Goal: Use online tool/utility: Utilize a website feature to perform a specific function

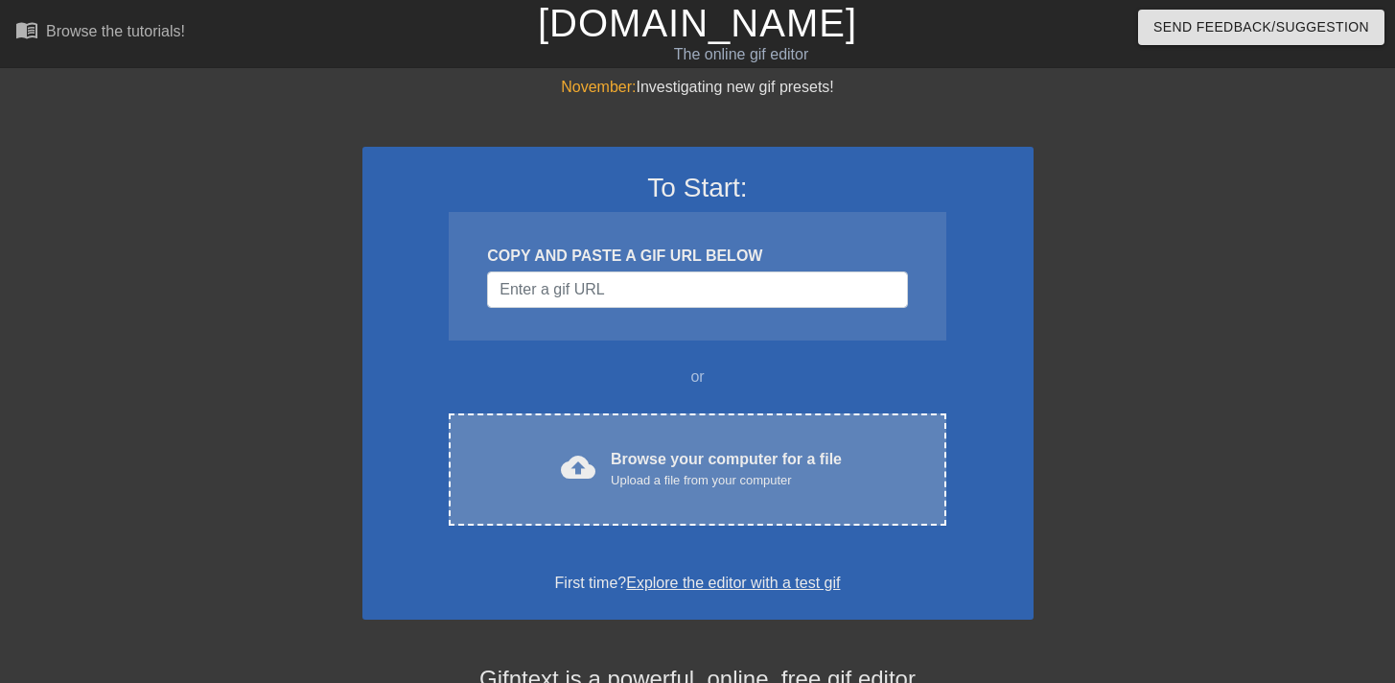
click at [723, 444] on div "cloud_upload Browse your computer for a file Upload a file from your computer C…" at bounding box center [697, 469] width 497 height 112
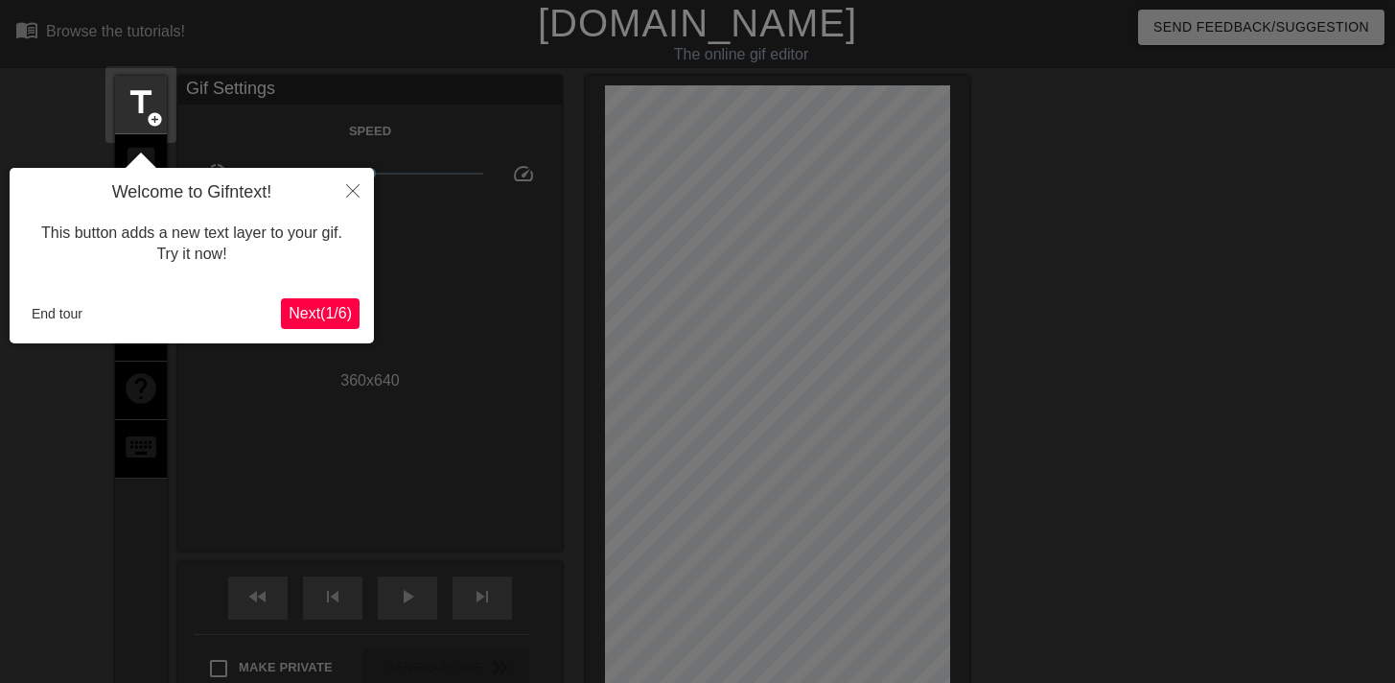
scroll to position [47, 0]
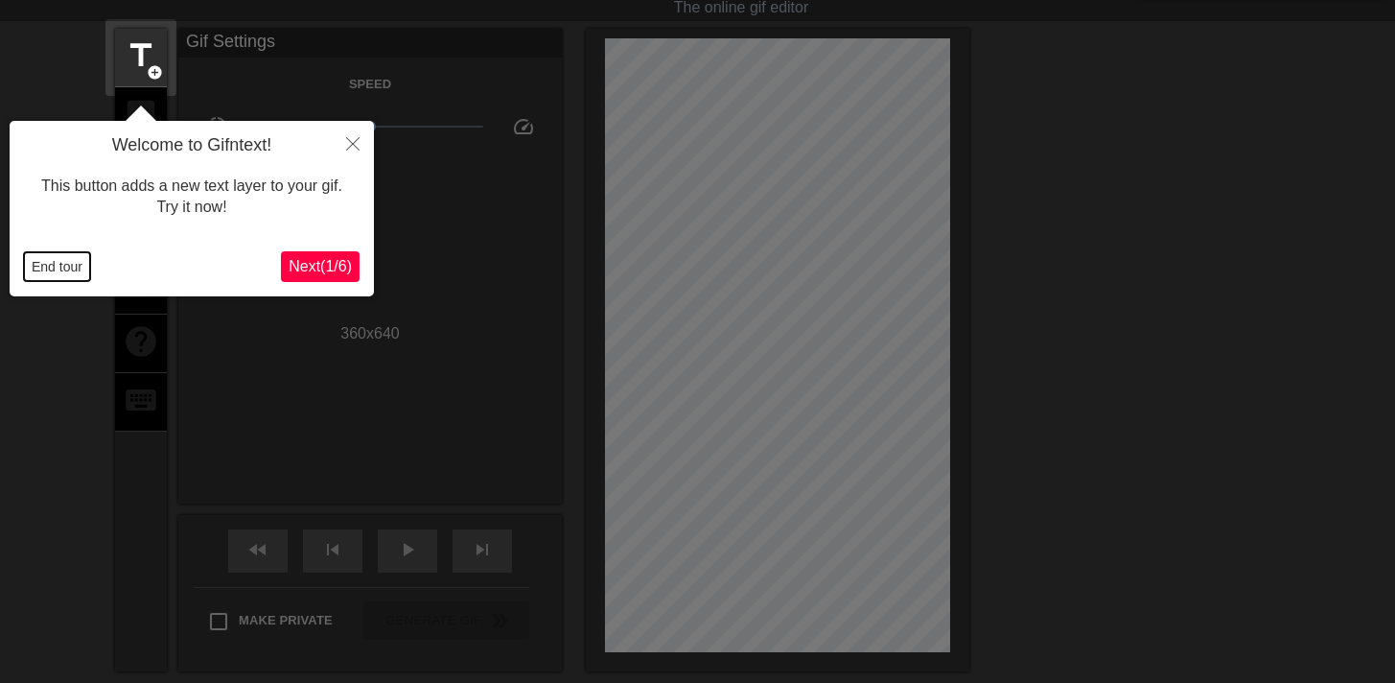
click at [44, 275] on button "End tour" at bounding box center [57, 266] width 66 height 29
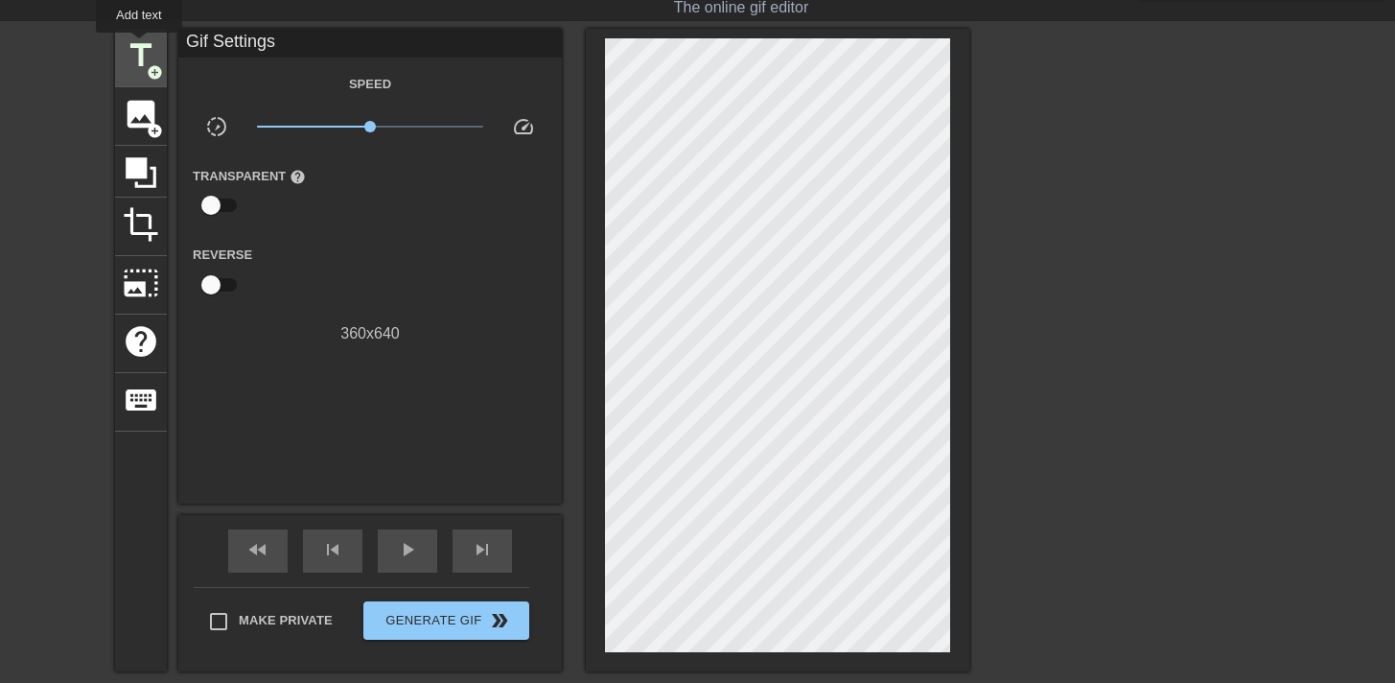
click at [143, 48] on span "title" at bounding box center [141, 55] width 36 height 36
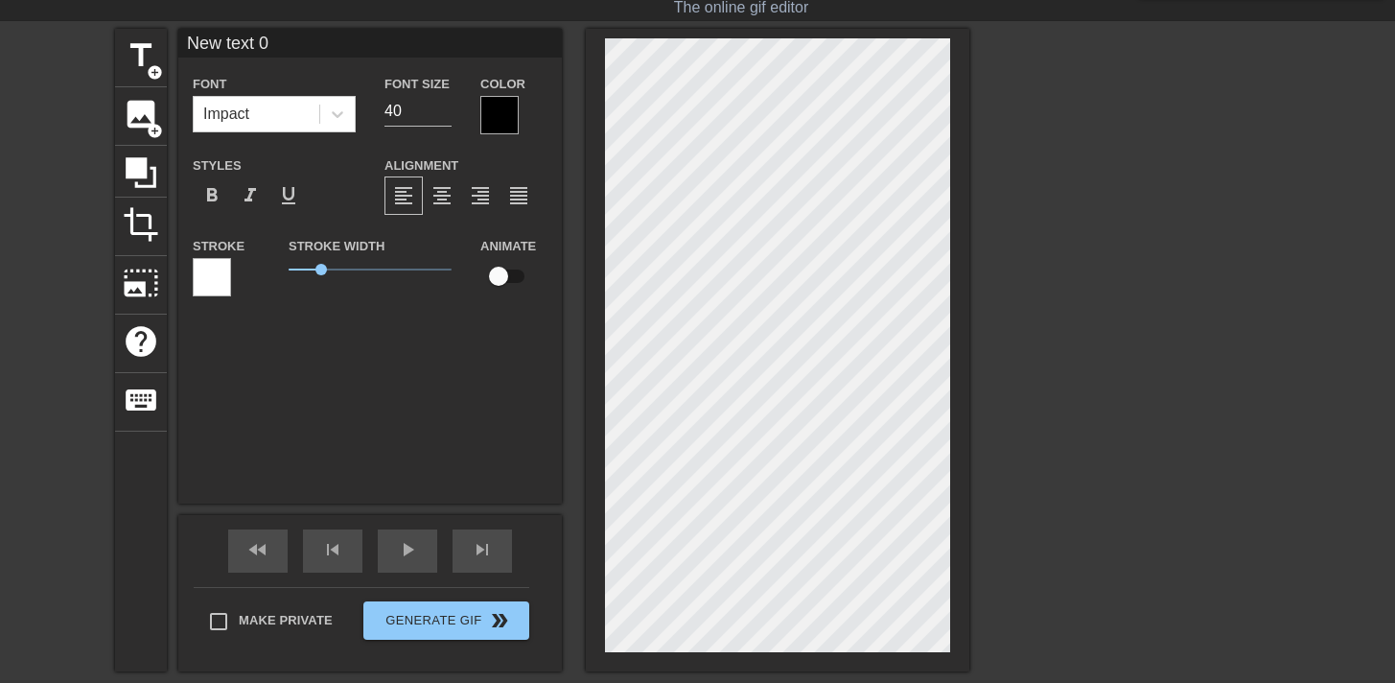
scroll to position [3, 4]
type input "M"
type textarea "M"
type input "My"
type textarea "My"
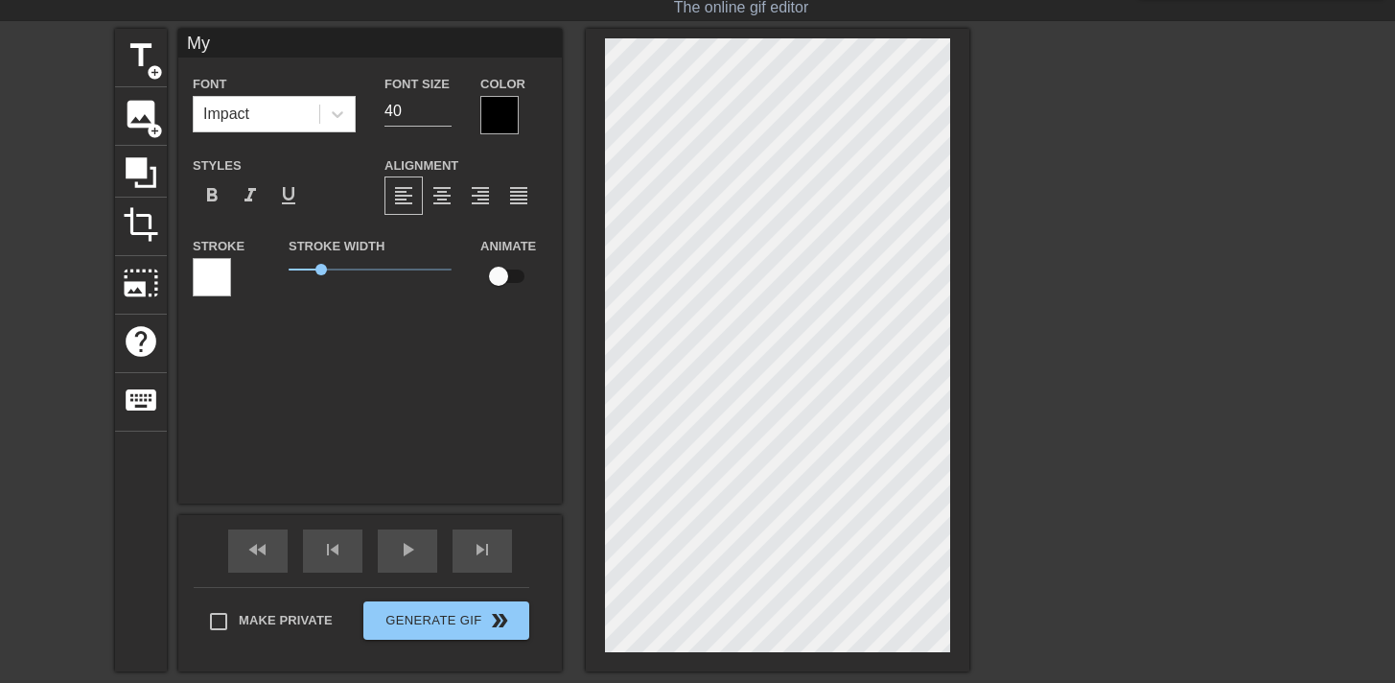
type input "My"
type textarea "My"
type input "My r"
type textarea "My r"
type input "My re"
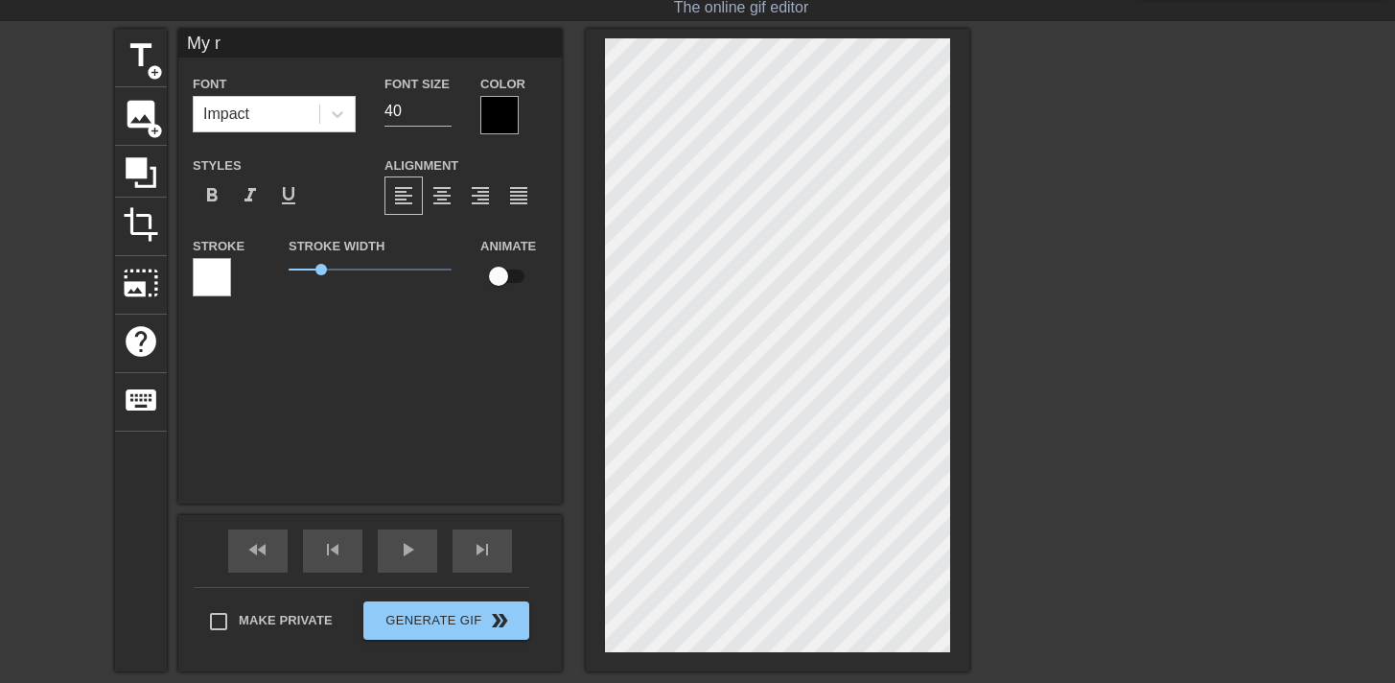
type textarea "My re"
type input "My rec"
type textarea "My rec"
type input "My recu"
type textarea "My recu"
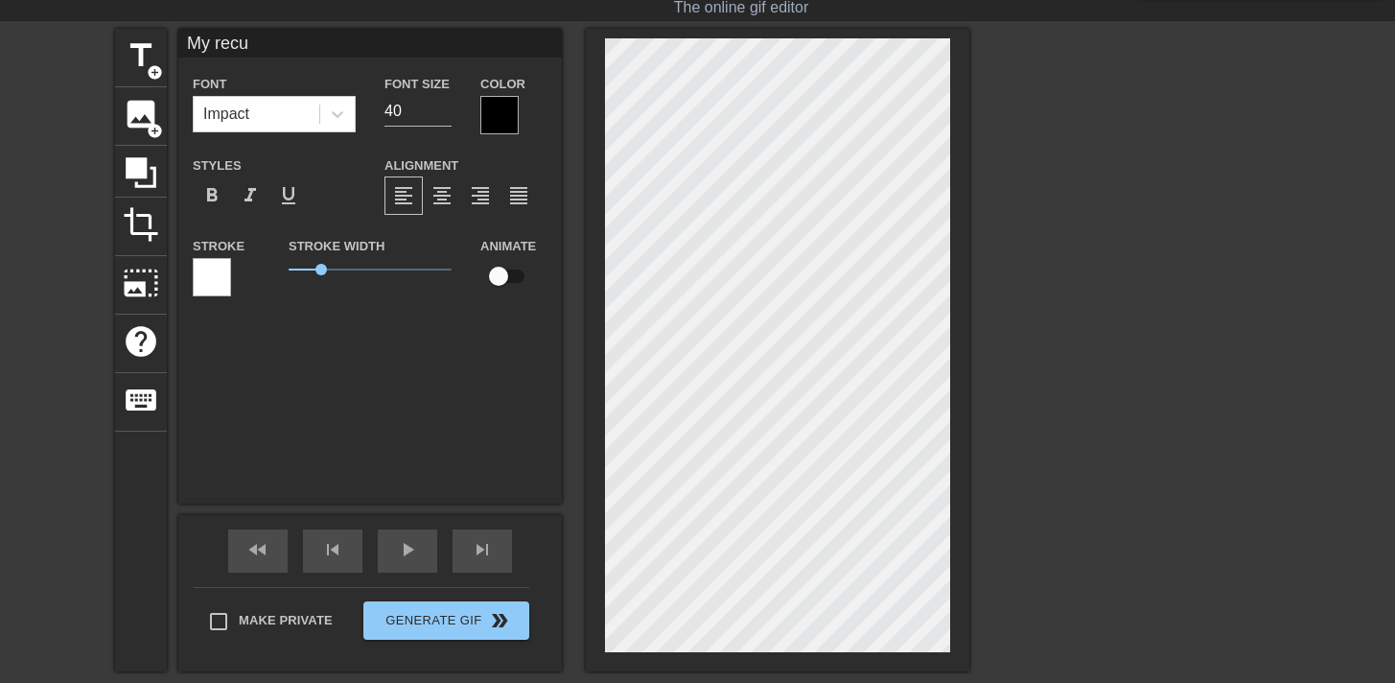
type input "My rec"
type textarea "My rec"
type input "My recy"
type textarea "My recy"
type input "My recyc"
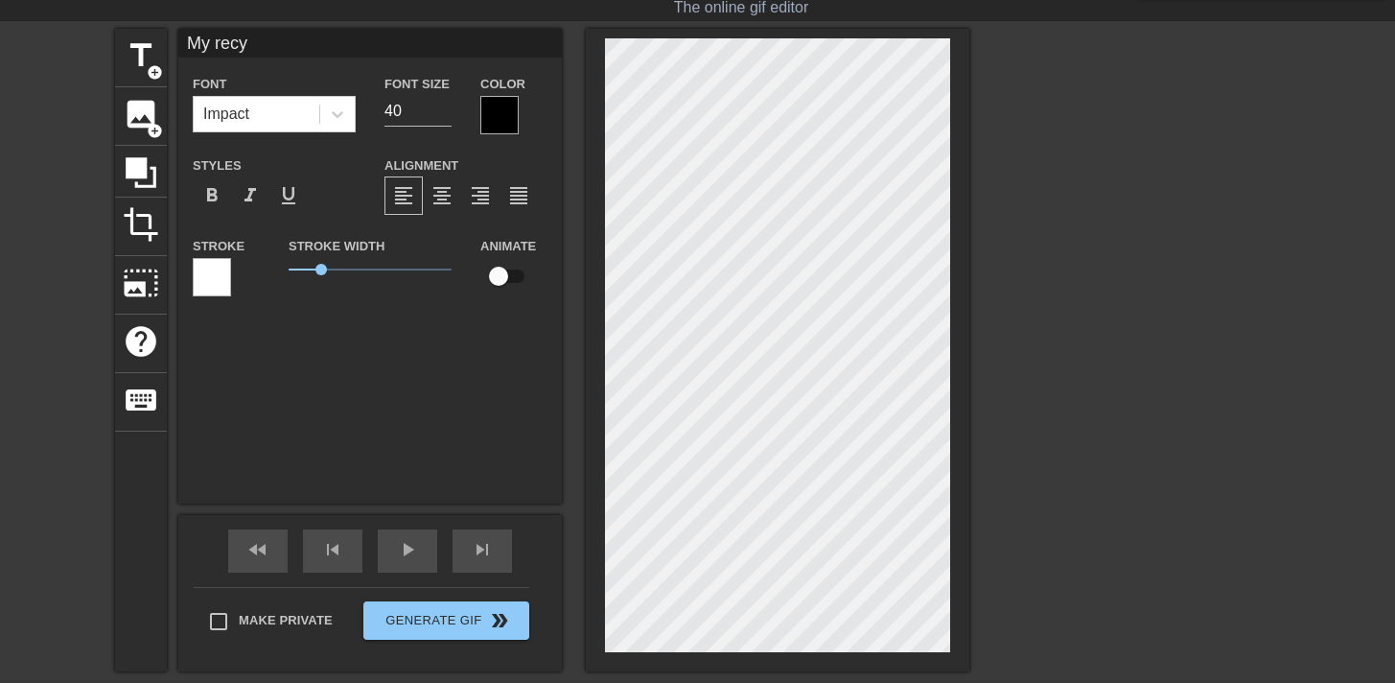
type textarea "My recyc"
type input "My recycl"
type textarea "My recycl"
type input "My recycli"
type textarea "My recycli"
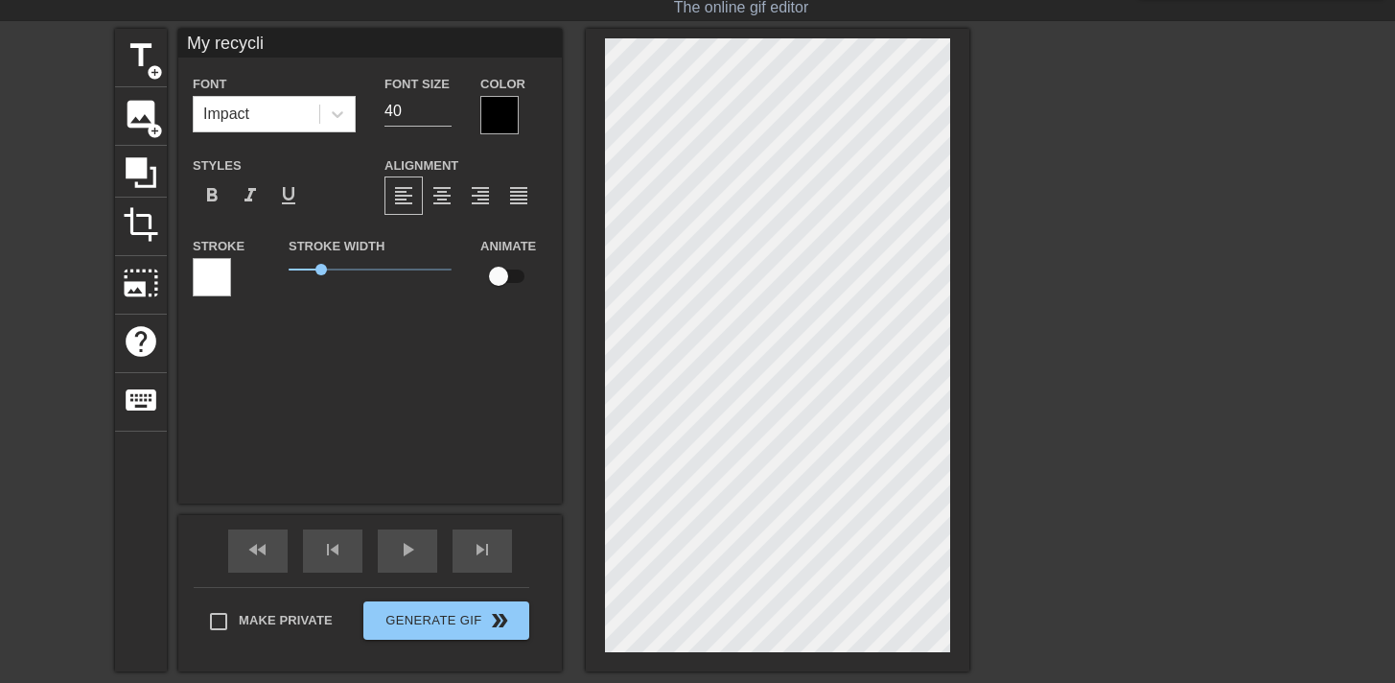
type input "My recyclin"
type textarea "My recycling"
type input "My recycling"
type textarea "My recycling"
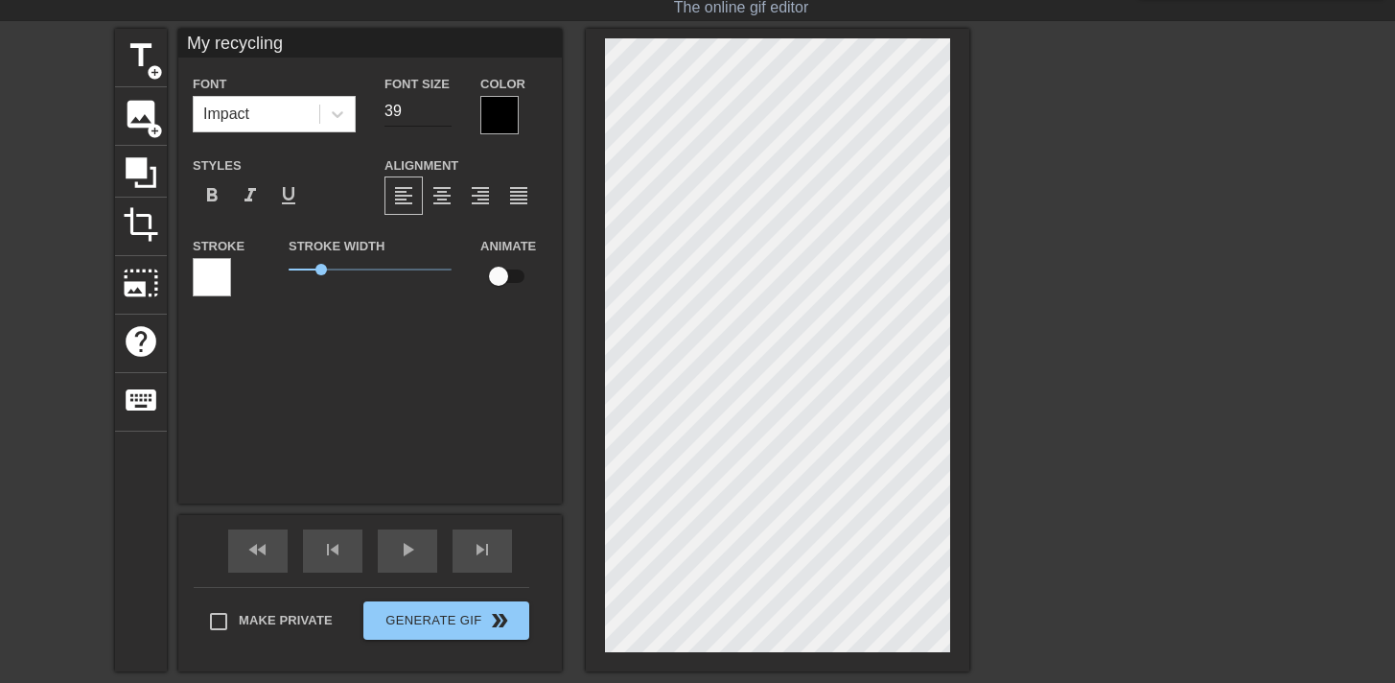
click at [440, 116] on input "39" at bounding box center [418, 111] width 67 height 31
click at [440, 116] on input "38" at bounding box center [418, 111] width 67 height 31
click at [440, 116] on input "37" at bounding box center [418, 111] width 67 height 31
click at [440, 116] on input "36" at bounding box center [418, 111] width 67 height 31
click at [440, 116] on input "35" at bounding box center [418, 111] width 67 height 31
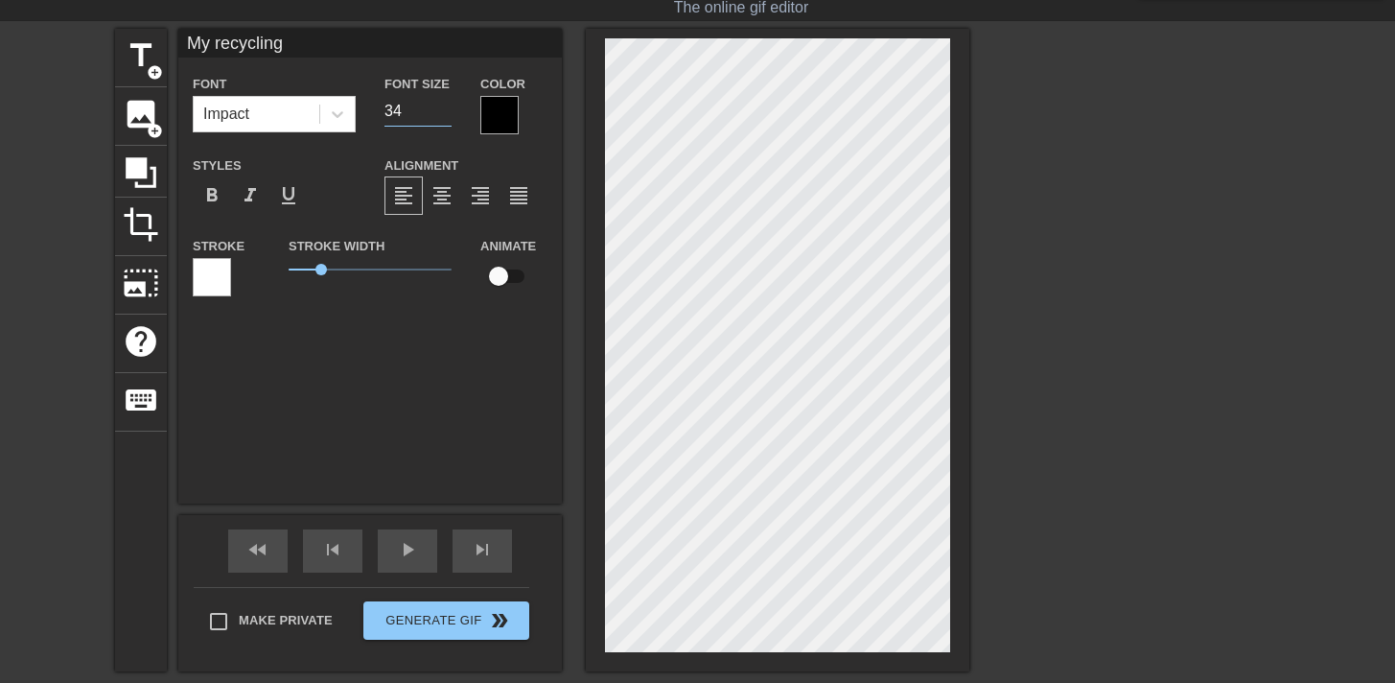
click at [440, 116] on input "34" at bounding box center [418, 111] width 67 height 31
click at [440, 116] on input "33" at bounding box center [418, 111] width 67 height 31
type input "32"
click at [440, 116] on input "32" at bounding box center [418, 111] width 67 height 31
click at [506, 112] on div at bounding box center [500, 115] width 38 height 38
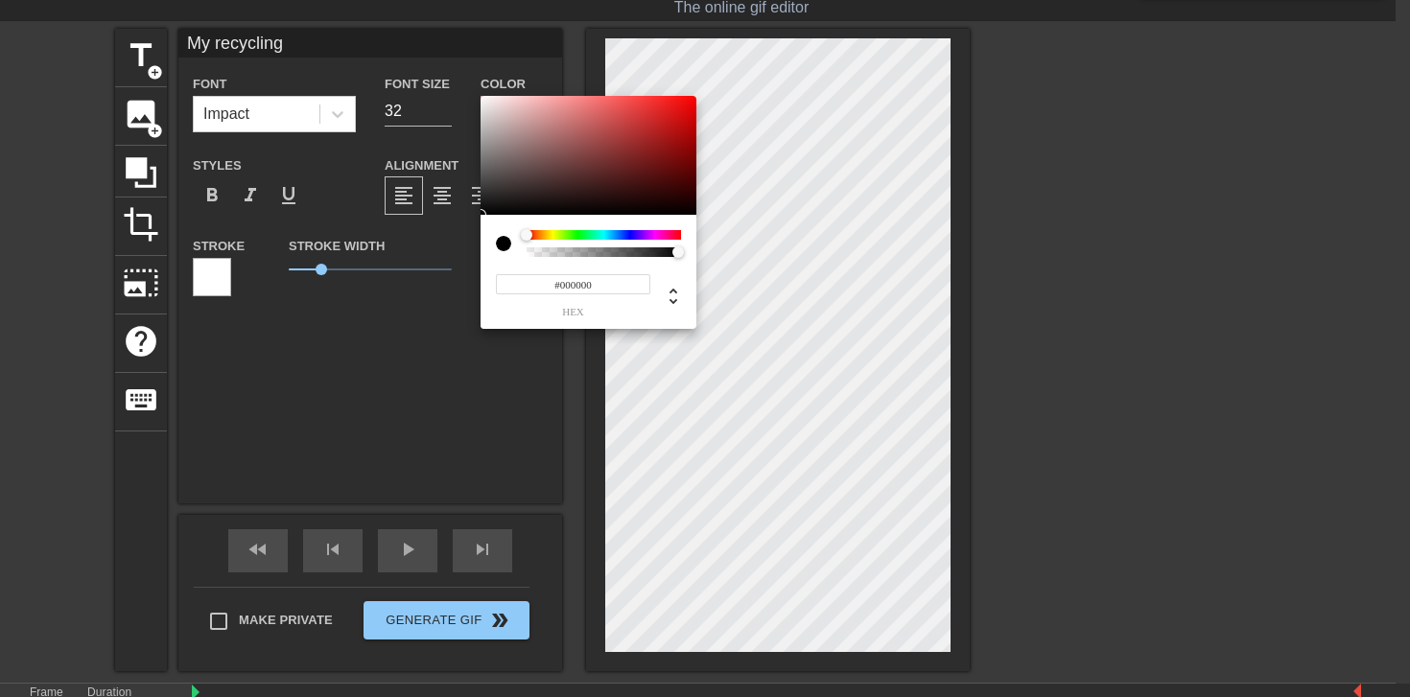
type input "0"
type input "1"
drag, startPoint x: 583, startPoint y: 256, endPoint x: 760, endPoint y: 249, distance: 176.6
click at [760, 249] on div "0 r 0 g 0 b 1 a" at bounding box center [705, 348] width 1410 height 697
type input "203"
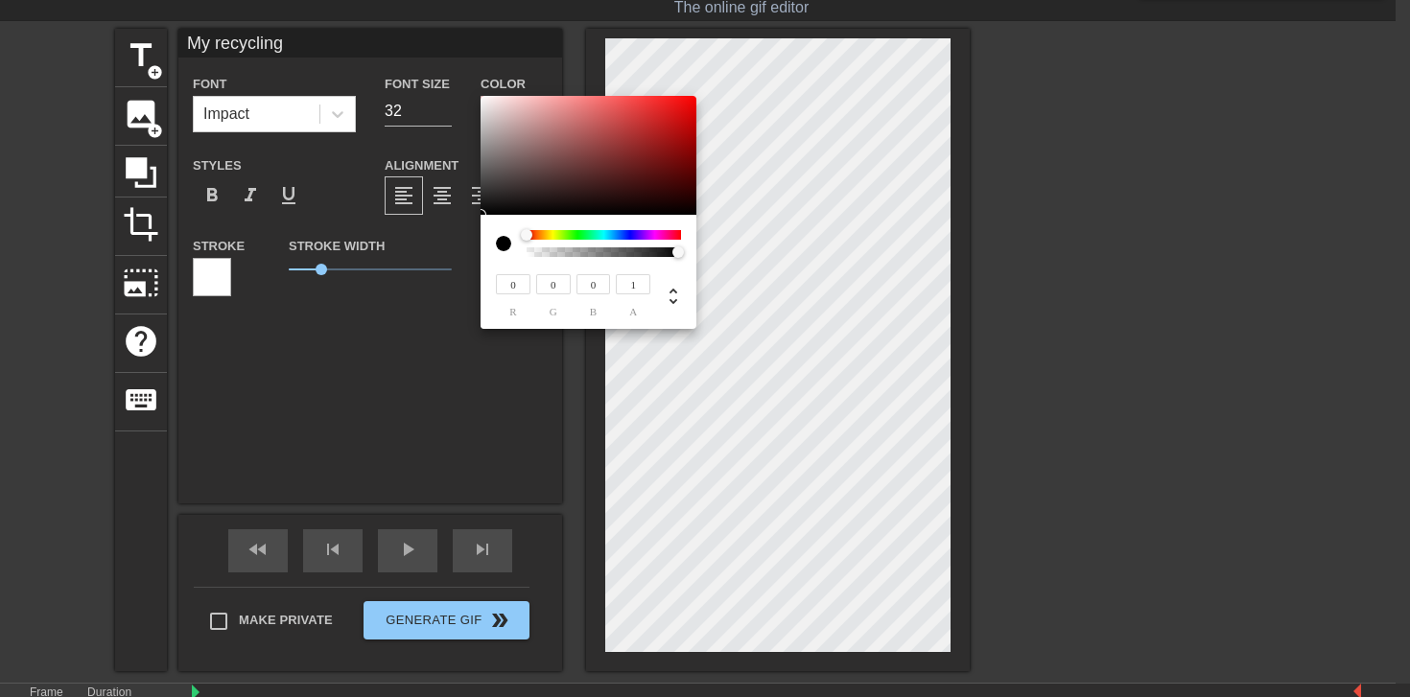
type input "167"
type input "251"
type input "222"
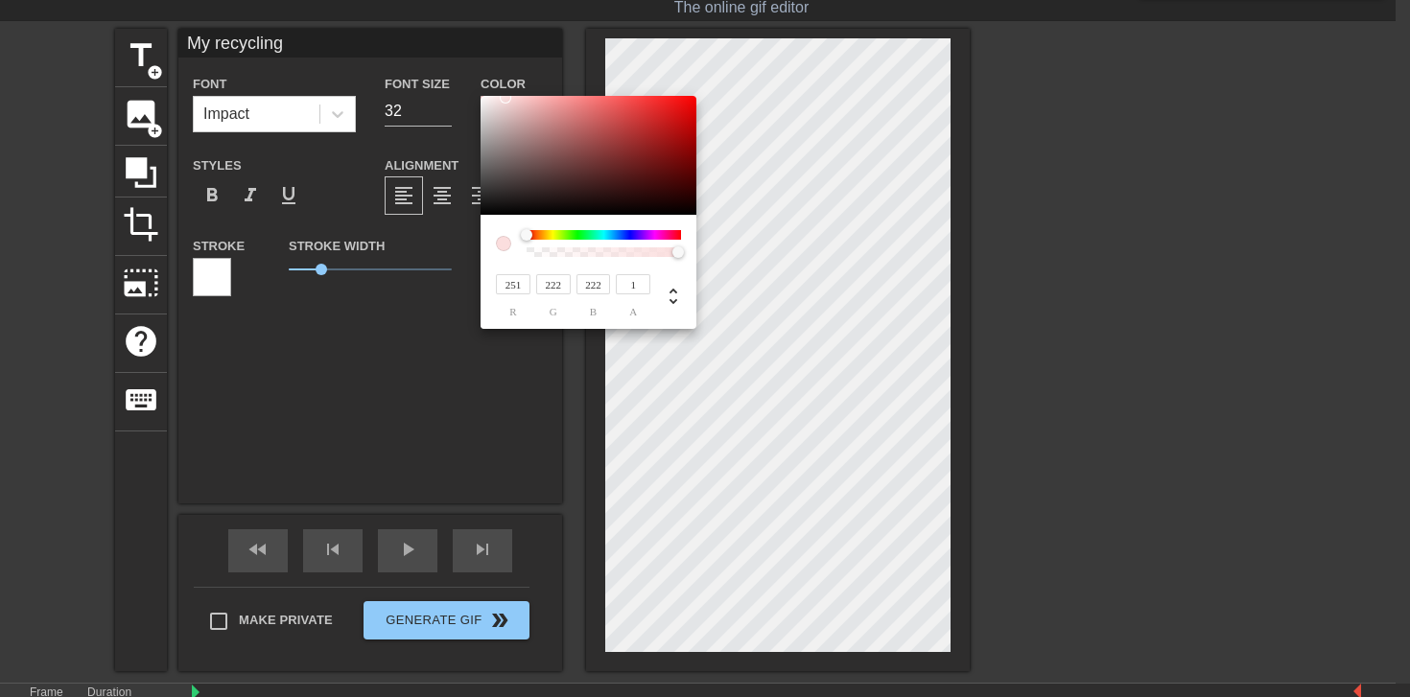
type input "255"
type input "249"
type input "255"
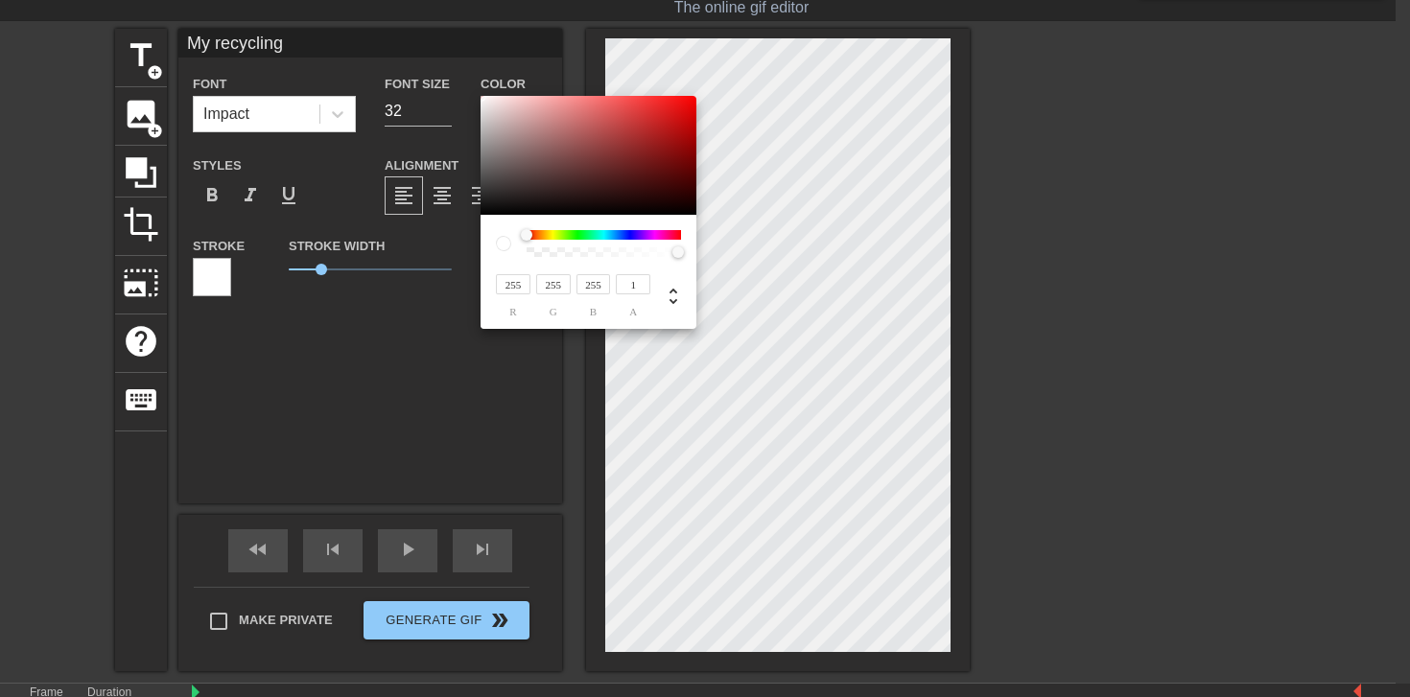
drag, startPoint x: 517, startPoint y: 113, endPoint x: 454, endPoint y: 59, distance: 83.0
click at [454, 59] on div "255 r 255 g 255 b 1 a" at bounding box center [705, 348] width 1410 height 697
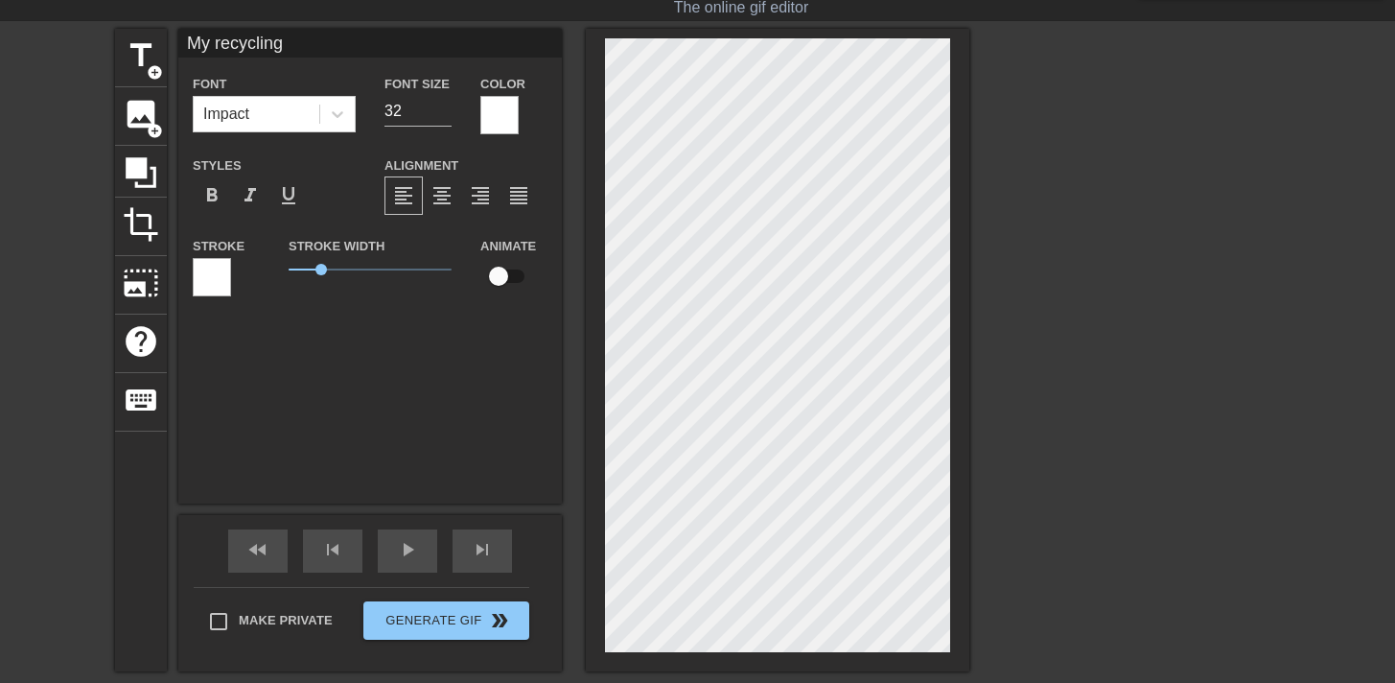
click at [206, 281] on div at bounding box center [212, 277] width 38 height 38
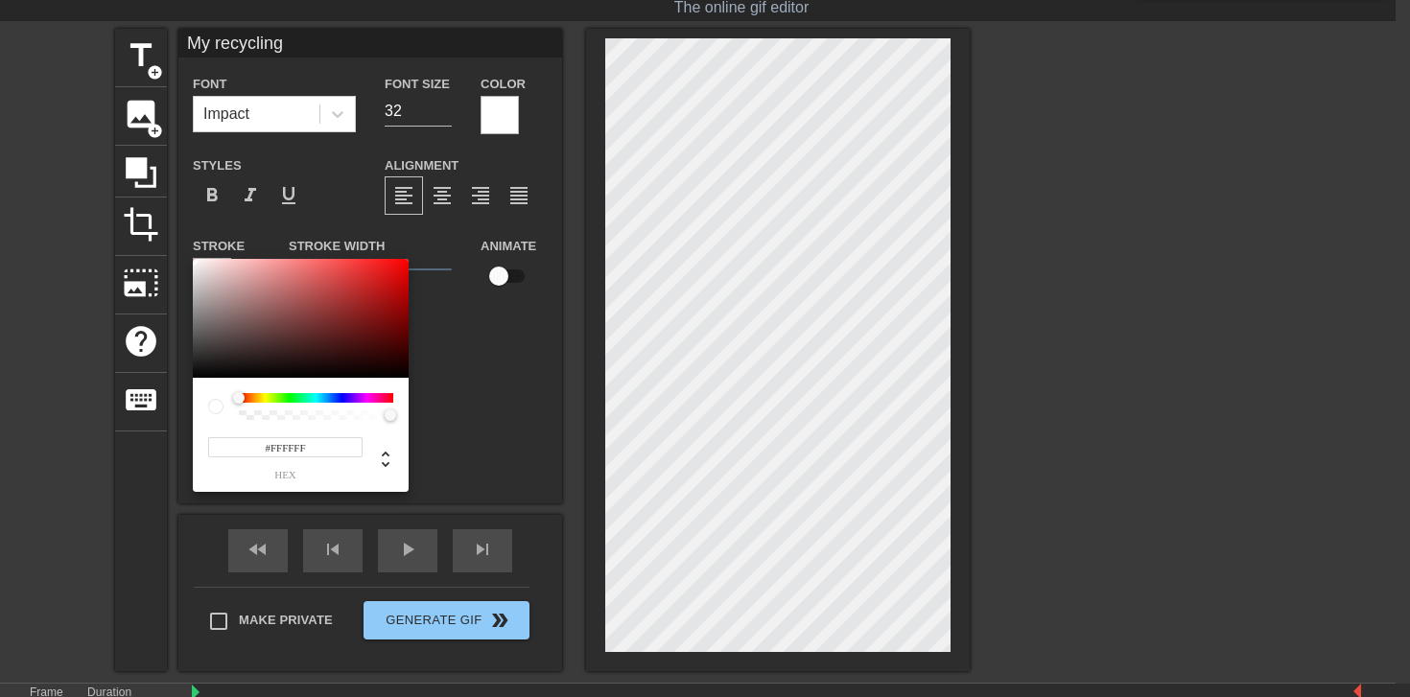
type input "255"
drag, startPoint x: 265, startPoint y: 413, endPoint x: 218, endPoint y: 416, distance: 47.1
click at [218, 416] on div at bounding box center [300, 406] width 185 height 27
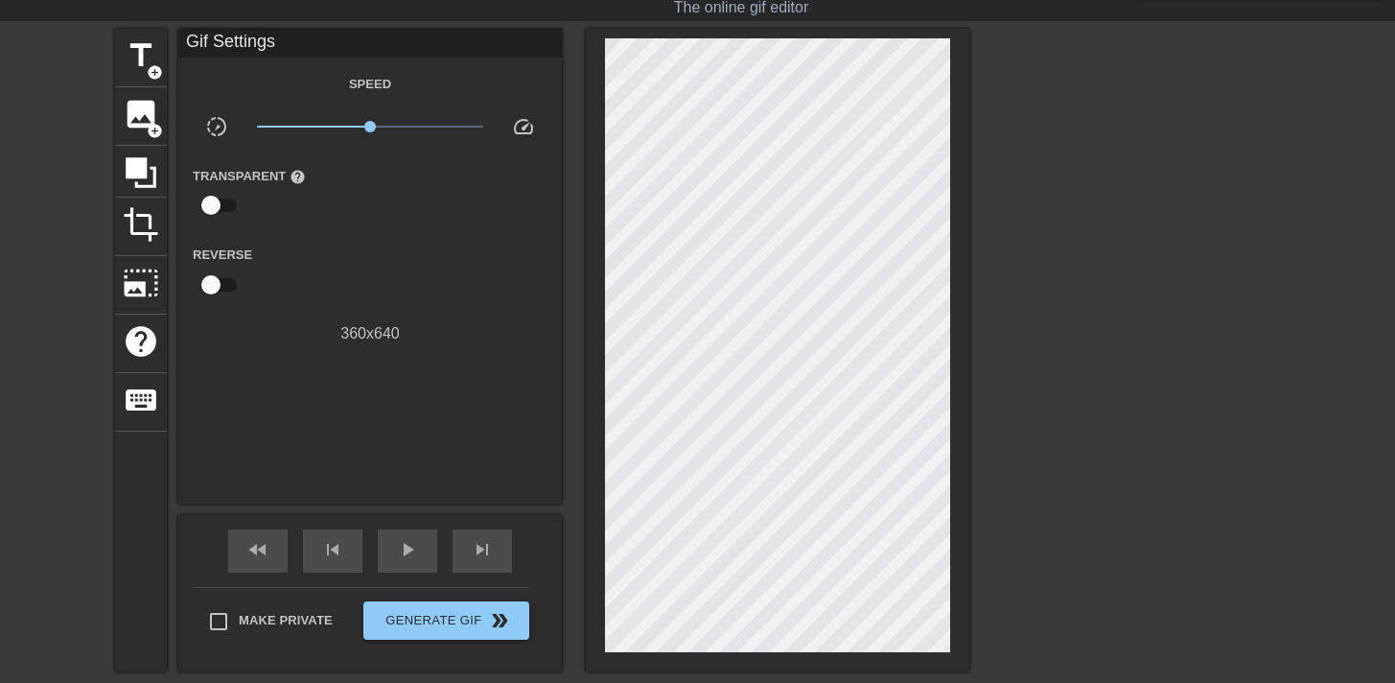
click at [1229, 309] on div at bounding box center [1137, 316] width 288 height 575
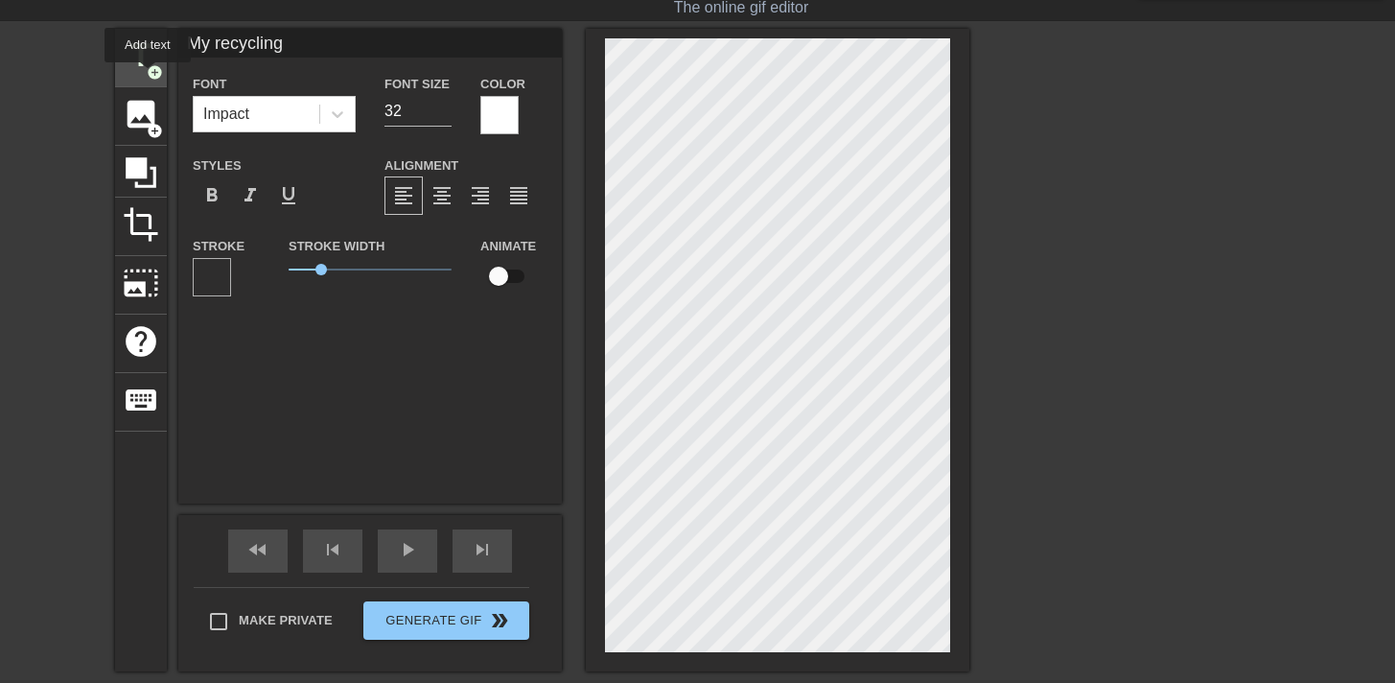
click at [149, 76] on span "add_circle" at bounding box center [155, 72] width 16 height 16
type input "New text 1"
type input "40"
type input "P"
type textarea "P"
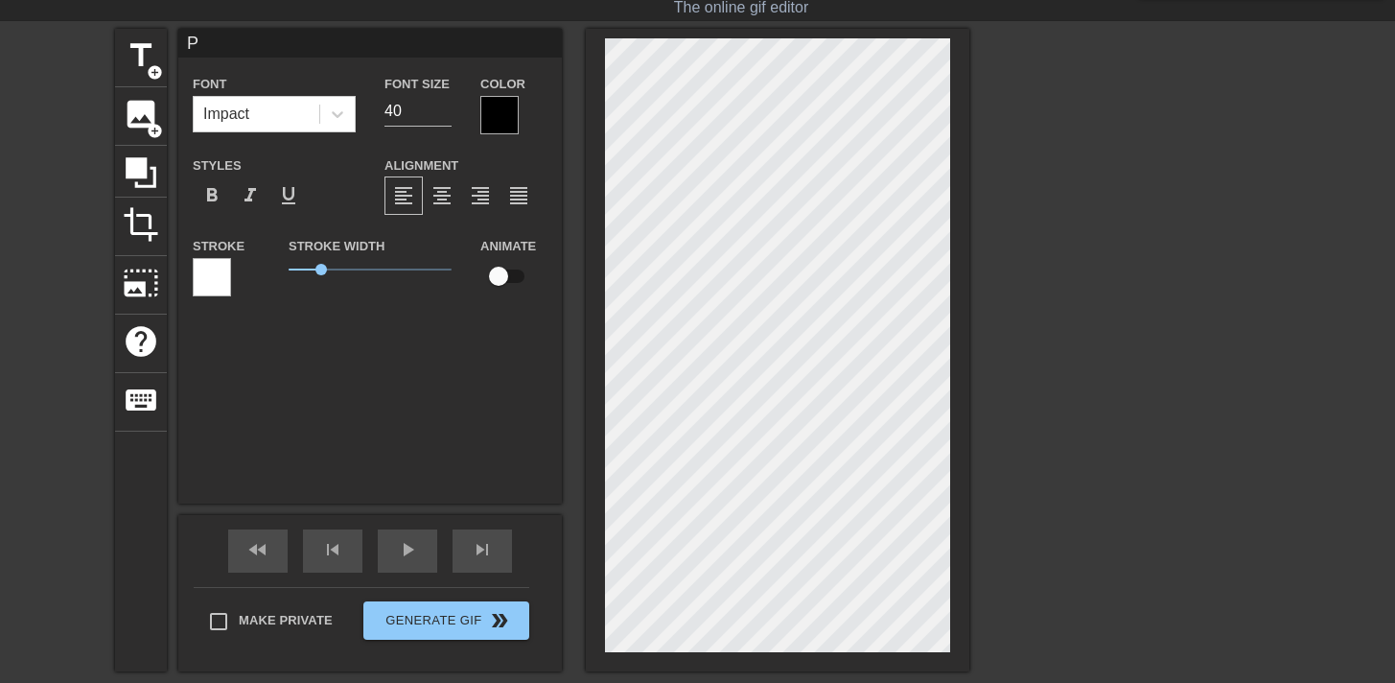
type input "Ph"
type textarea "Ph"
type input "Phi"
type textarea "Phi"
type input "Phil"
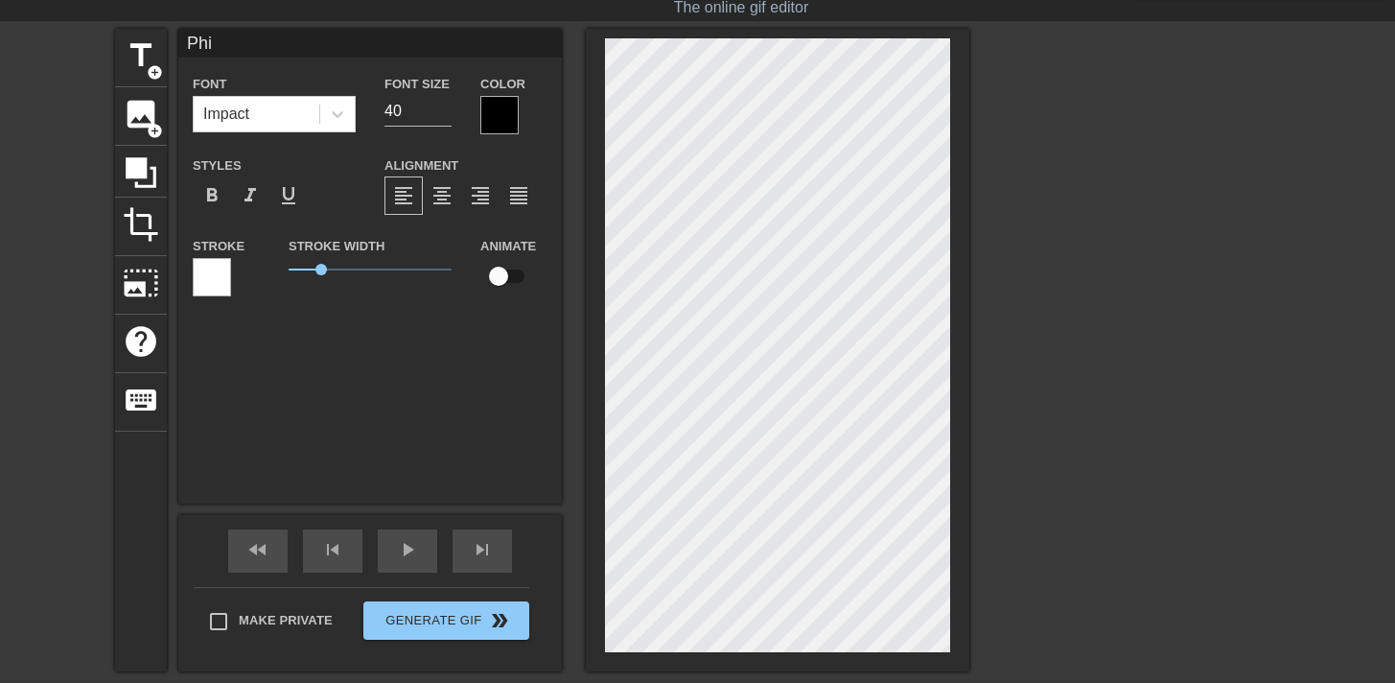
type textarea "Phil"
type input "Phill"
type textarea "Phill"
type input "Philly"
type textarea "Philly"
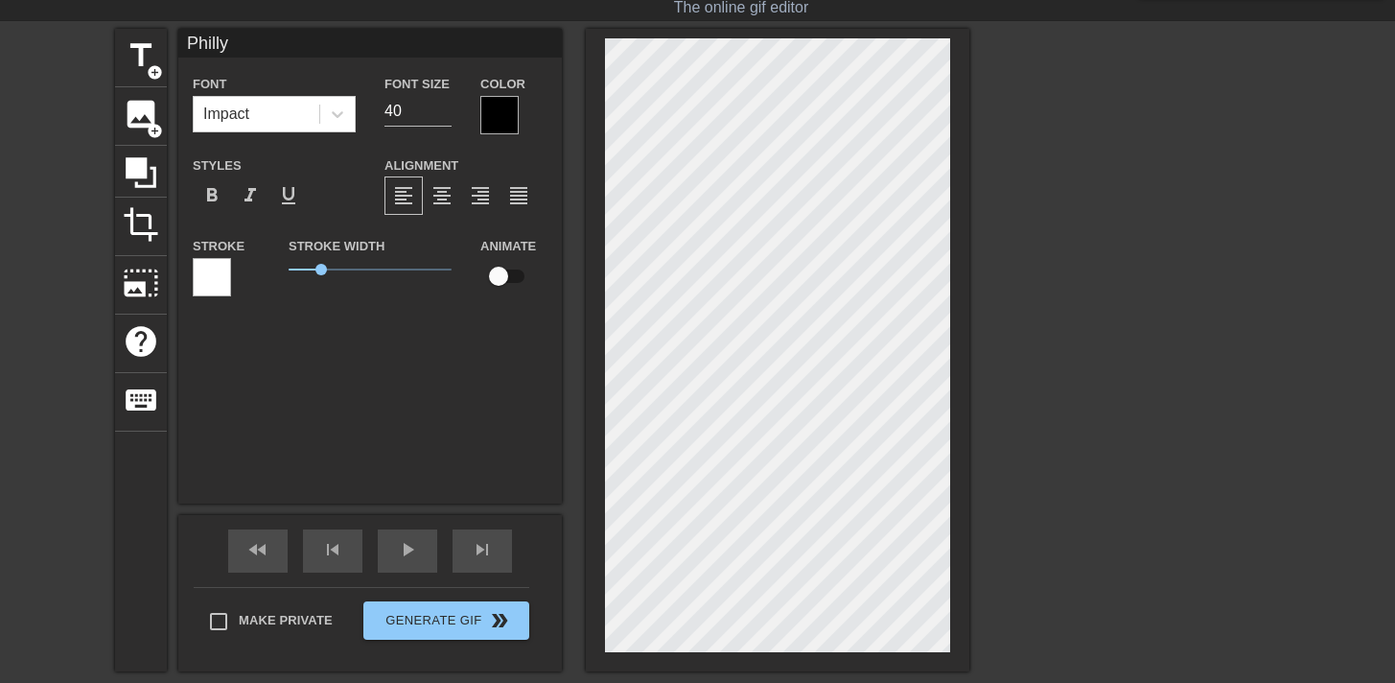
type input "Philly"
type textarea "Philly"
type input "Philly t"
type textarea "Philly t"
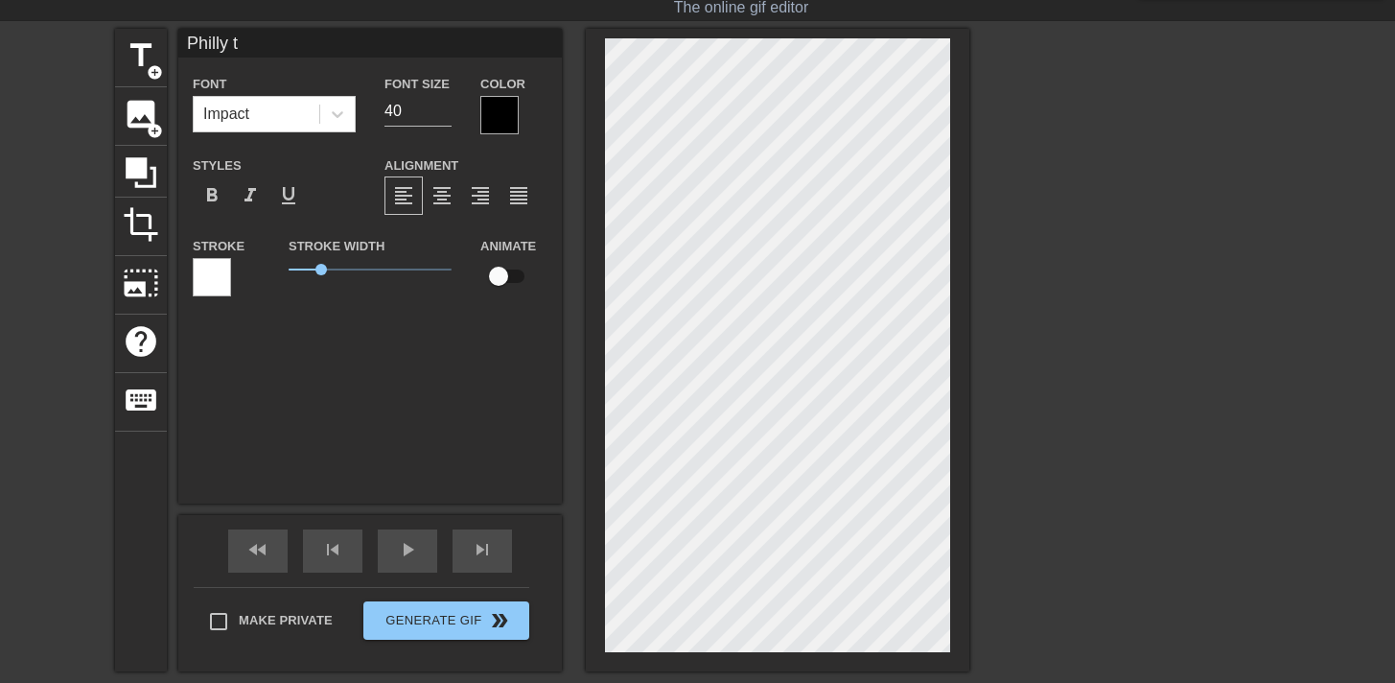
type input "Philly tr"
type textarea "Philly tr"
type input "Philly tra"
type textarea "Philly tra"
type input "Philly tras"
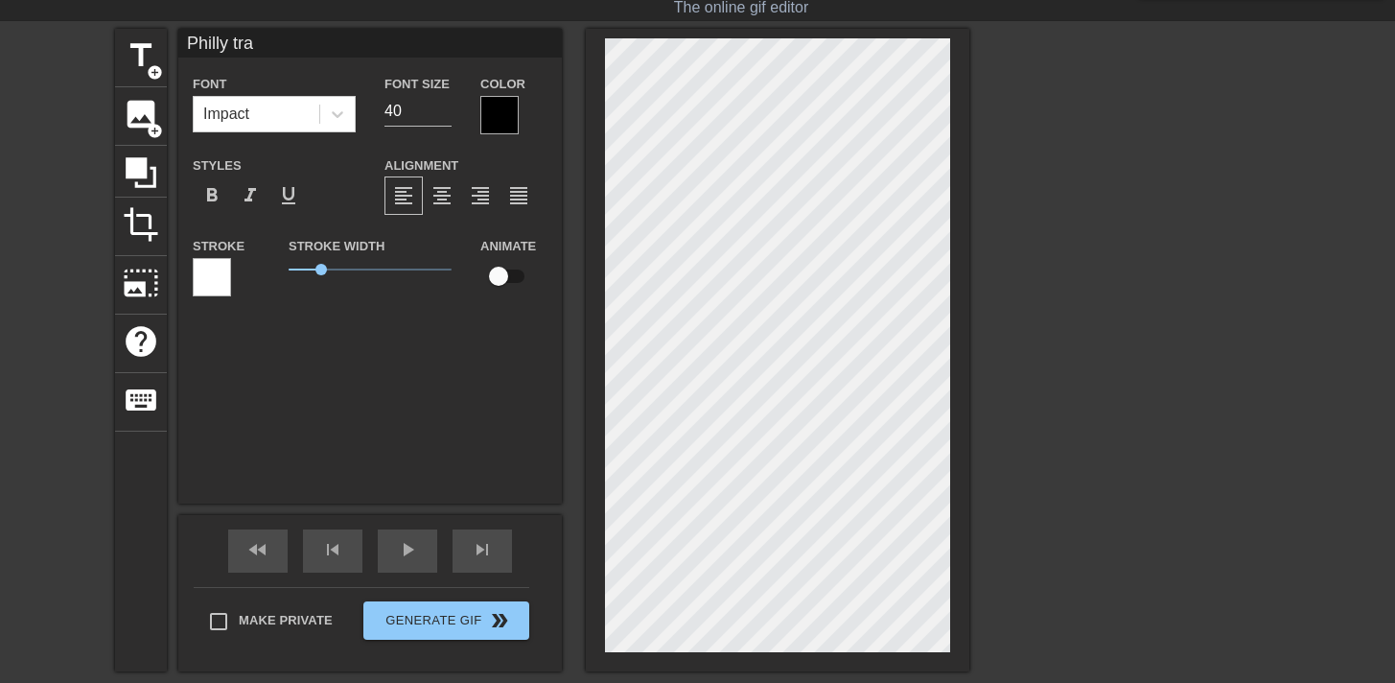
type textarea "Philly tras"
type input "Philly trash"
type textarea "Philly trash"
type input "Philly trash"
type textarea "Philly trash"
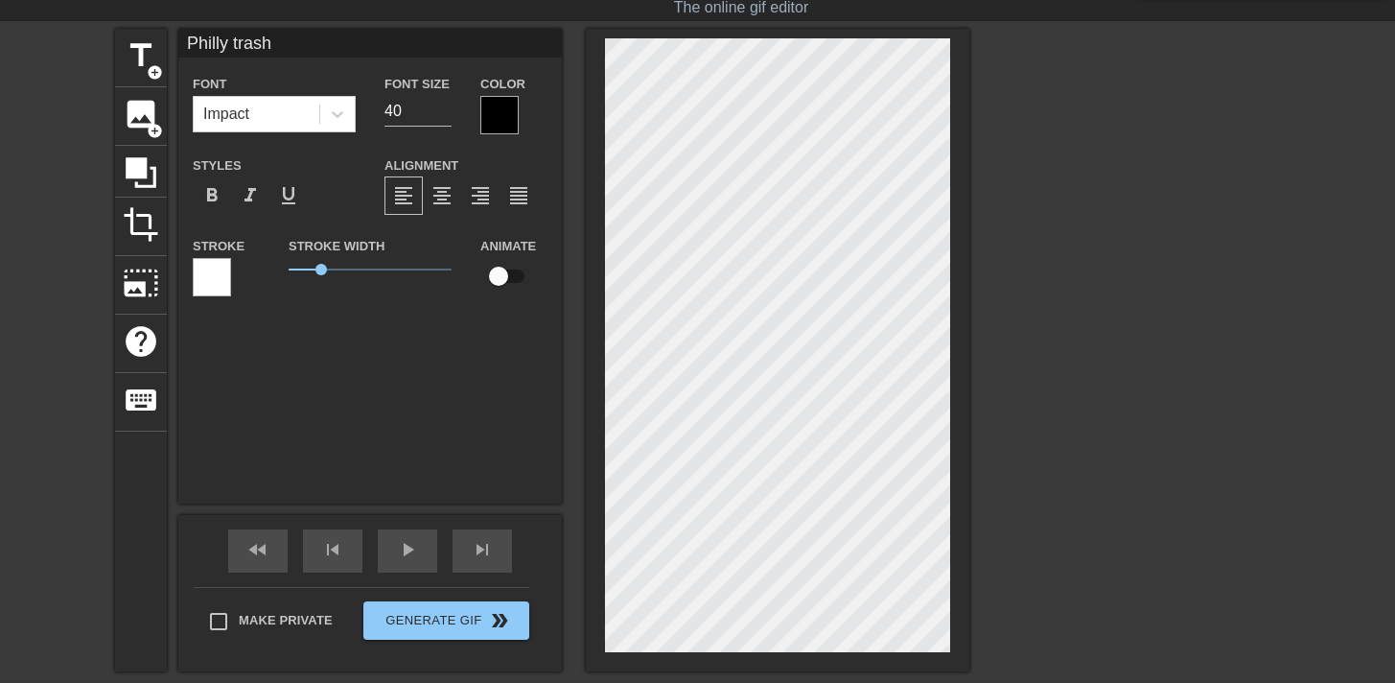
type input "Philly trash t"
type textarea "Philly trash t"
type input "Philly trash tr"
type textarea "Philly trash tr"
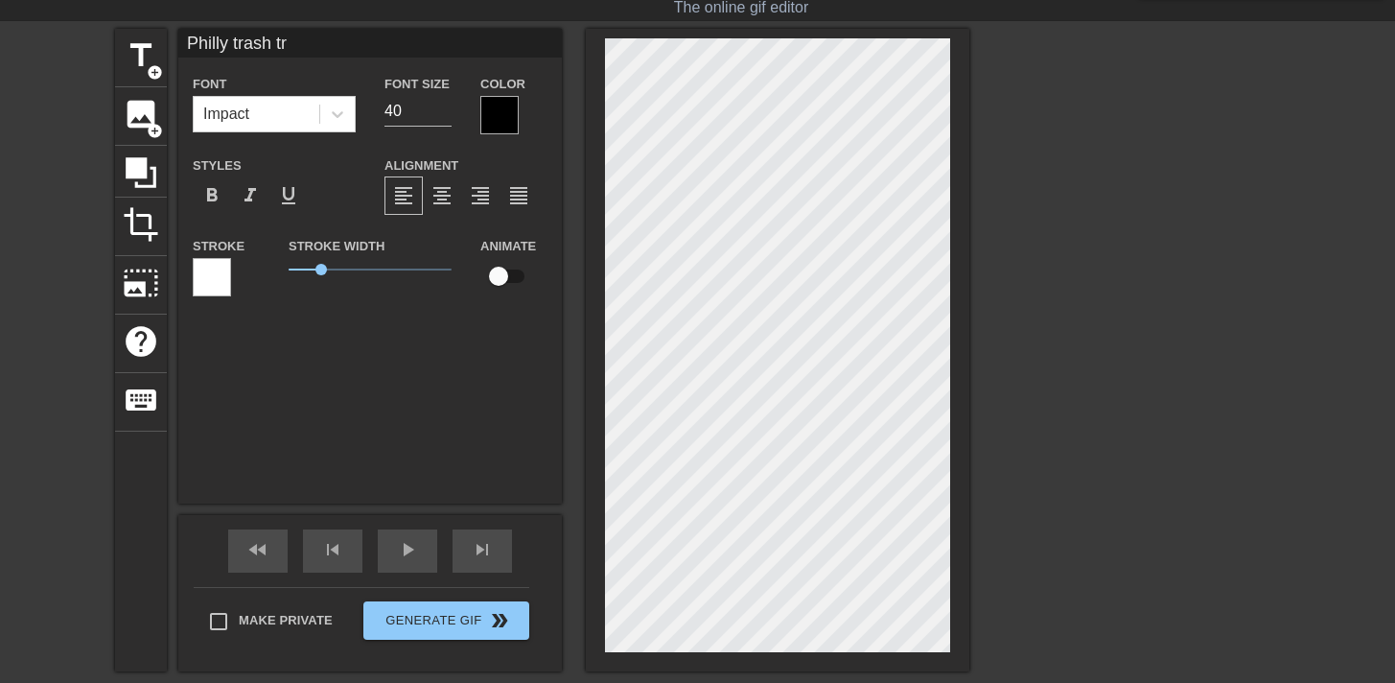
type input "Philly trash tru"
type textarea "Philly trash tru"
type input "Philly trash tr"
type textarea "Philly trash tr"
type input "Philly trash t"
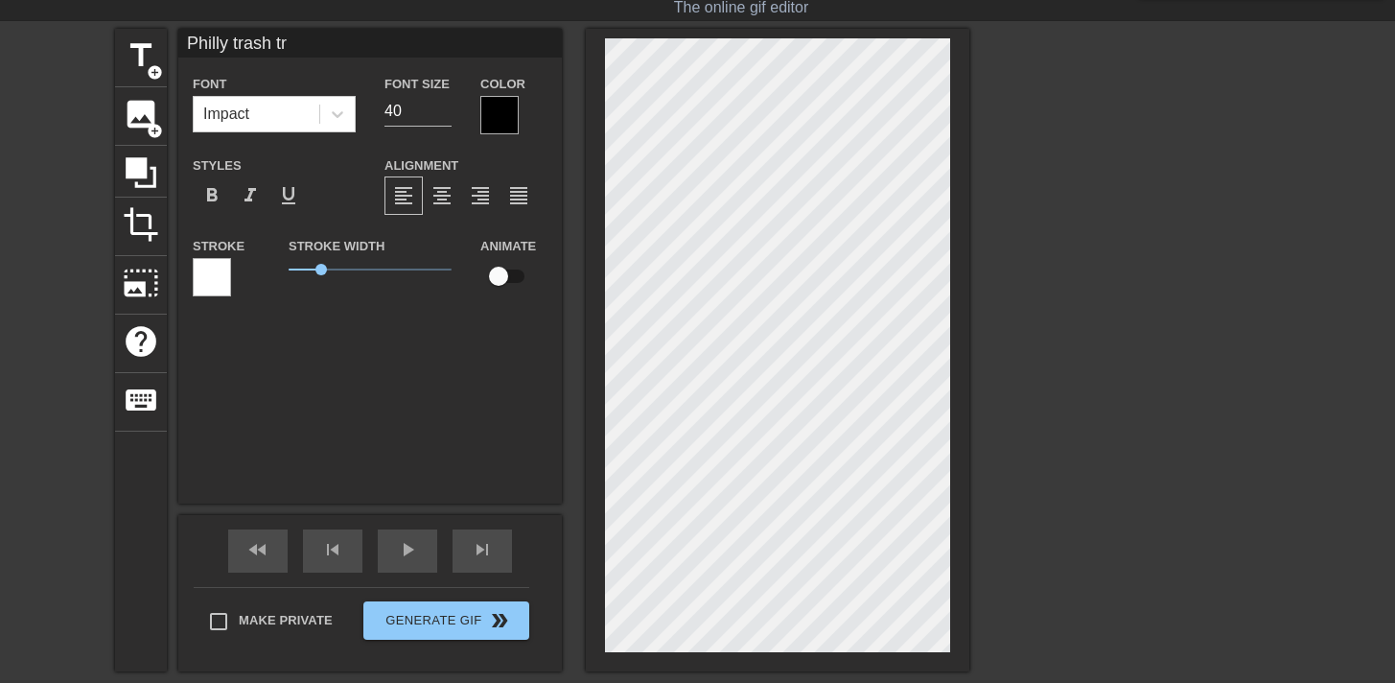
type textarea "Philly trash t"
type input "Philly trash"
type textarea "Philly trash"
type input "Philly trash t"
type textarea "Philly trash t"
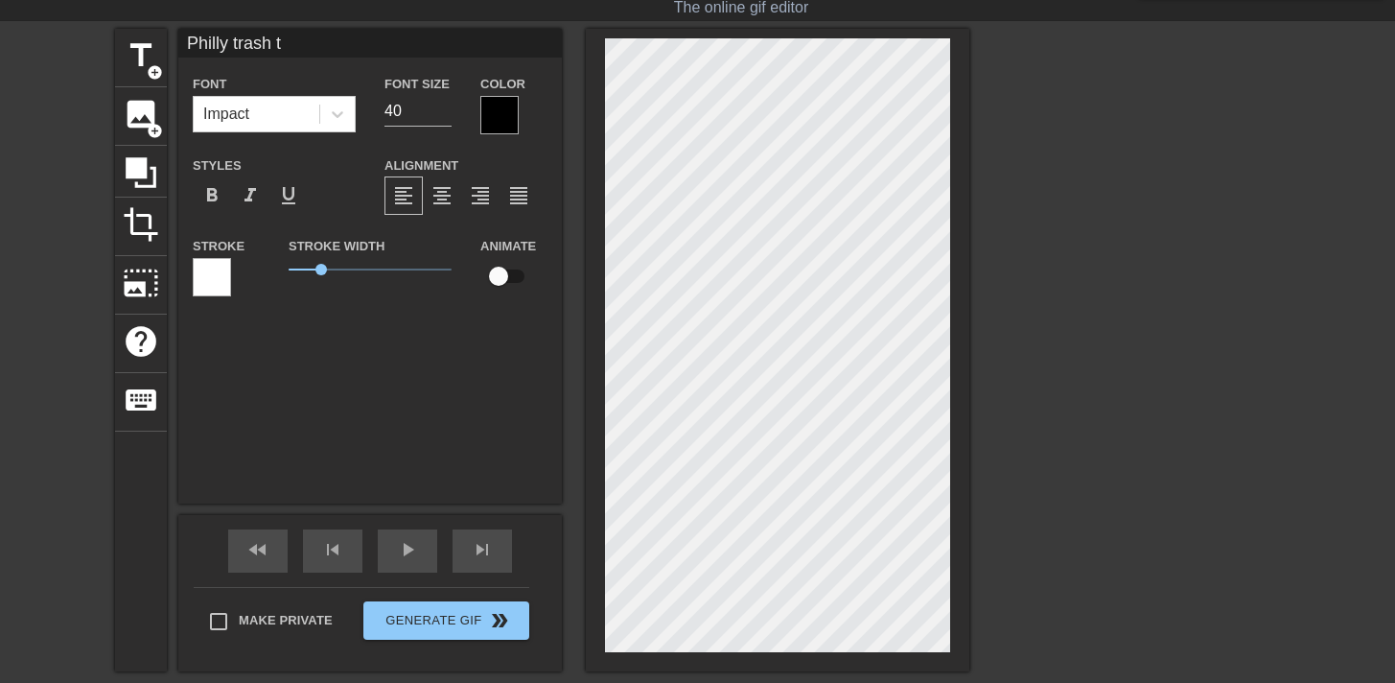
type input "Philly trash"
type textarea "Philly trash"
type input "Philly trash m"
type textarea "Philly trash m"
type input "Philly trash me"
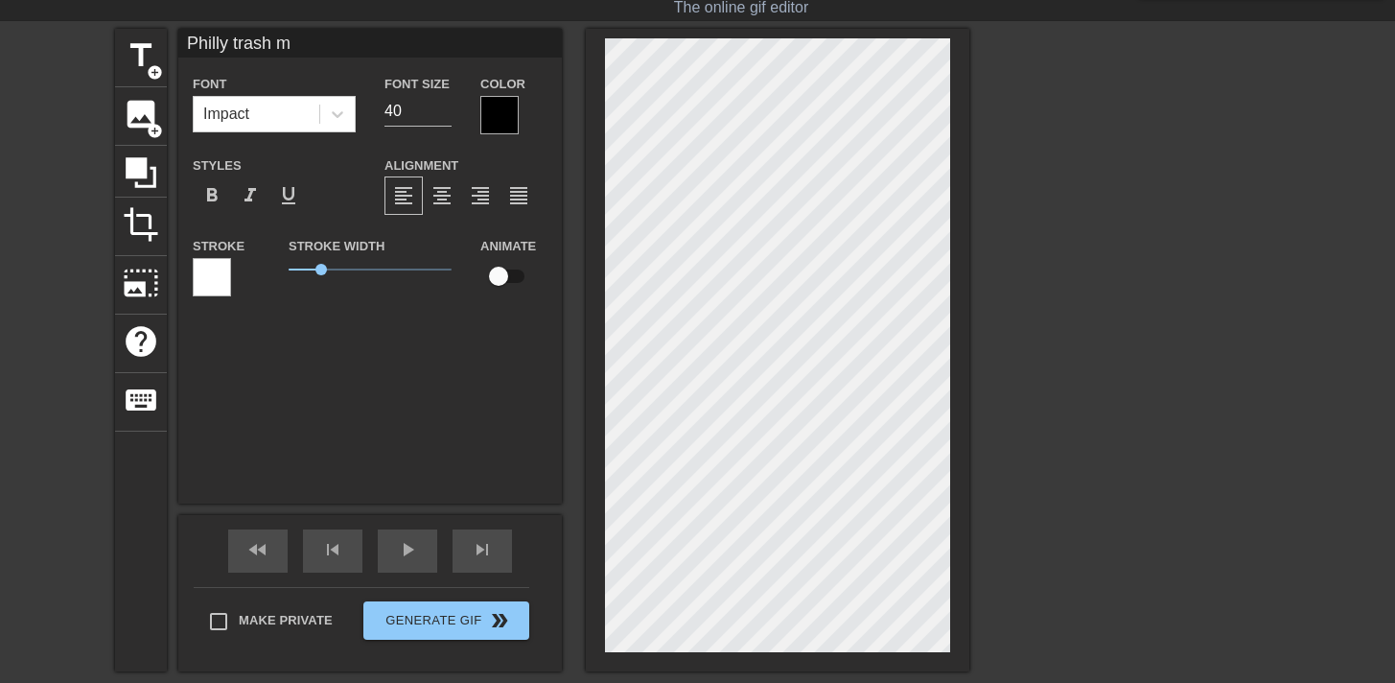
type textarea "Philly trash me"
type input "Philly trash men"
type textarea "Philly trash men"
click at [512, 119] on div at bounding box center [500, 115] width 38 height 38
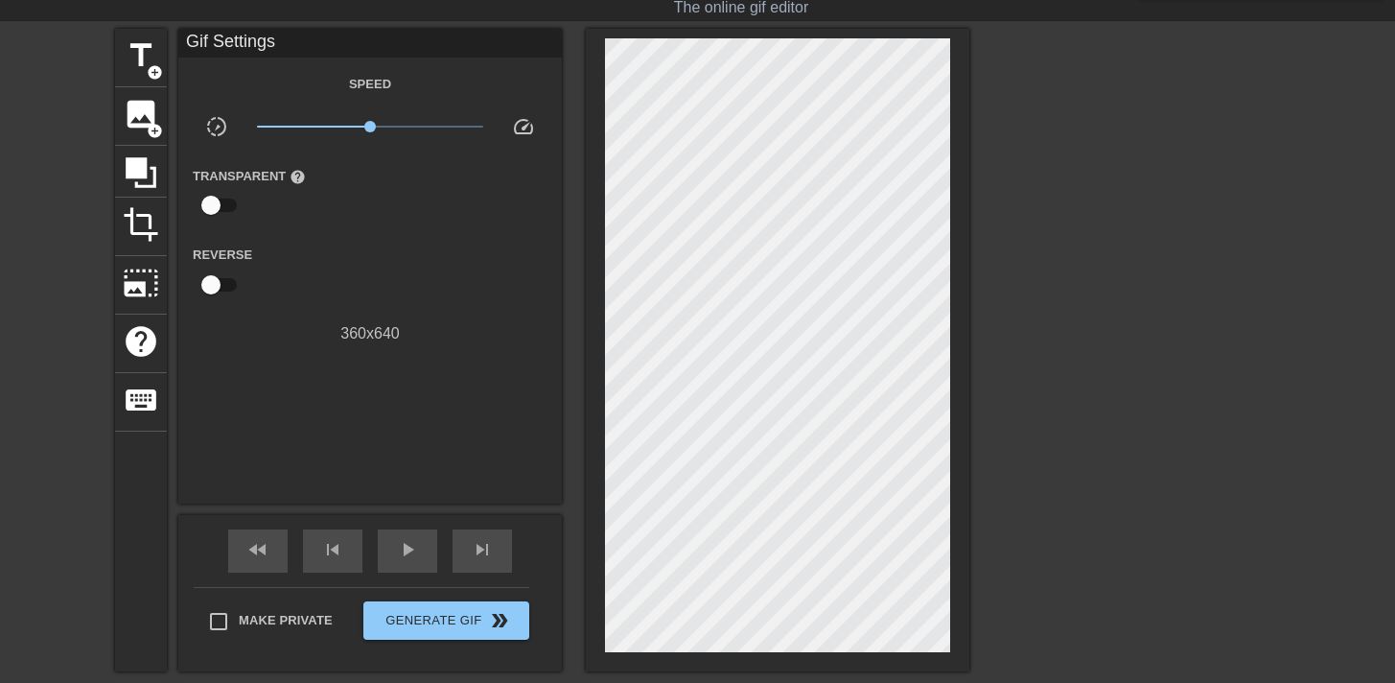
drag, startPoint x: 477, startPoint y: 134, endPoint x: 476, endPoint y: 62, distance: 71.9
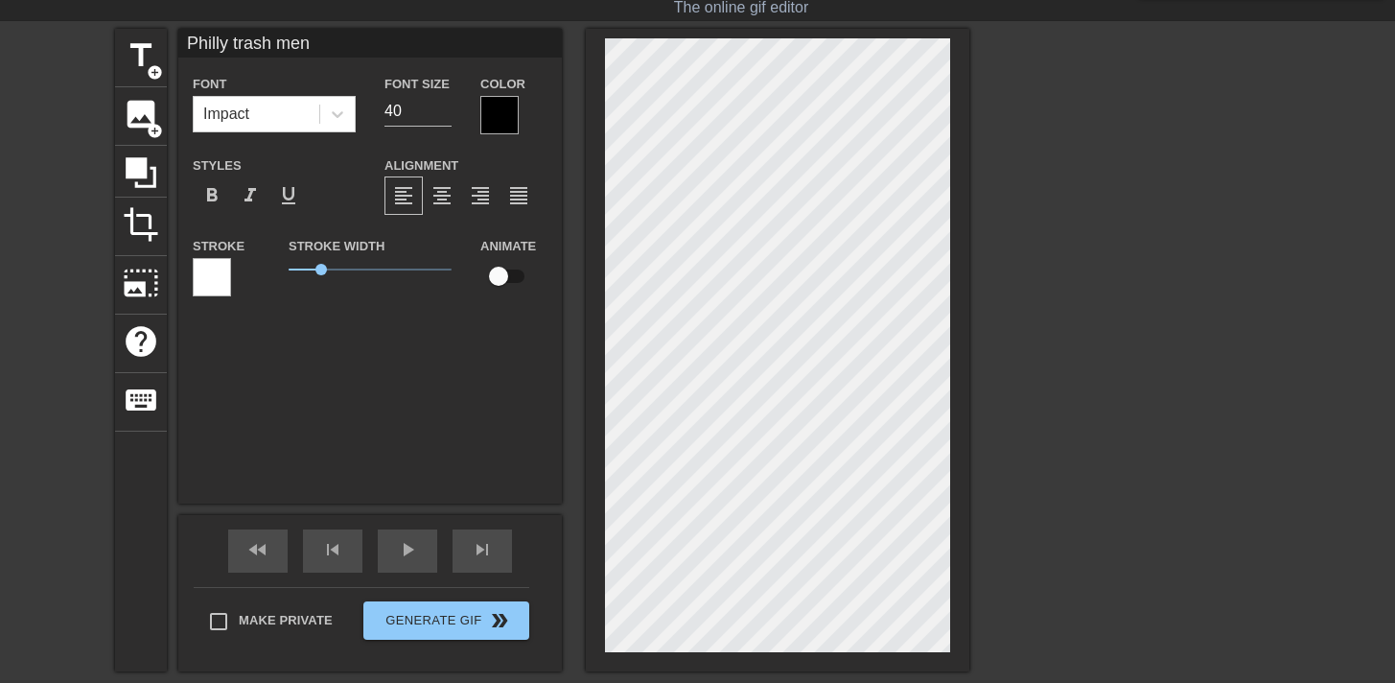
drag, startPoint x: 499, startPoint y: 105, endPoint x: 471, endPoint y: 82, distance: 36.1
click at [471, 82] on div "Color" at bounding box center [514, 103] width 96 height 62
click at [489, 100] on div at bounding box center [500, 115] width 38 height 38
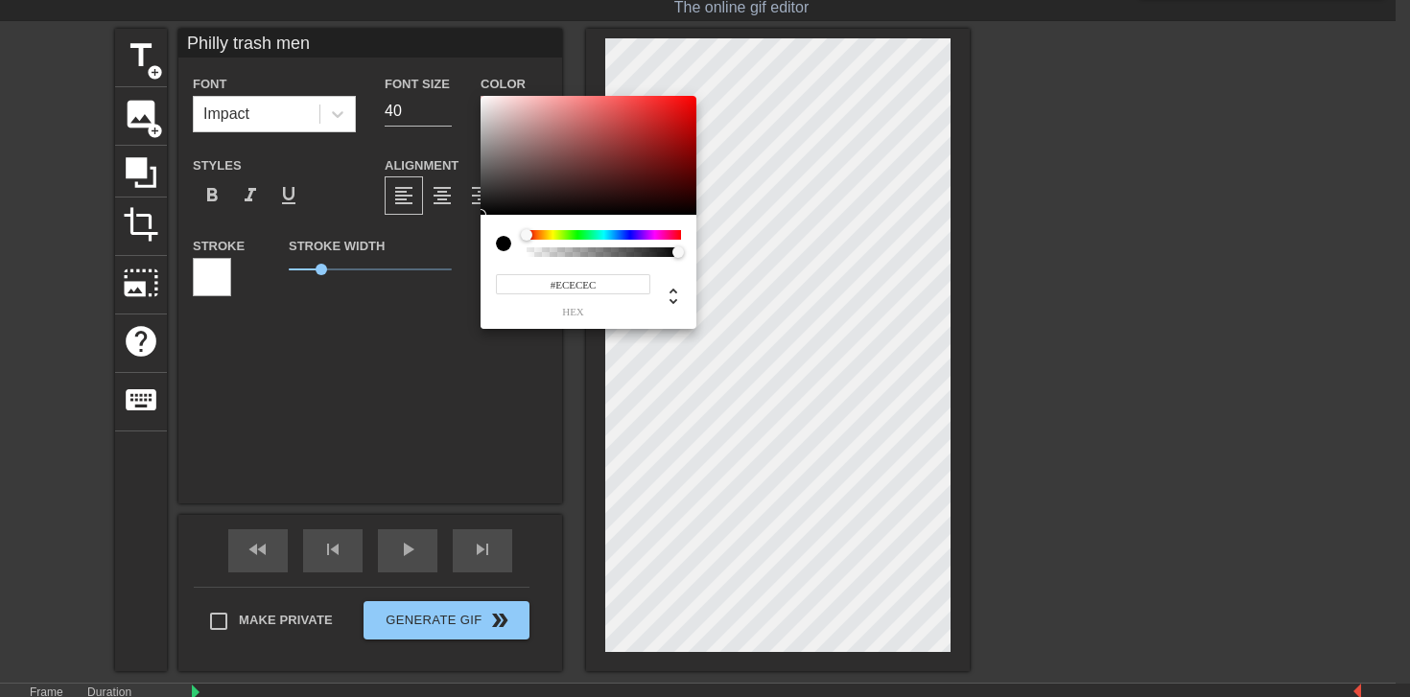
type input "#FFFFFF"
drag, startPoint x: 486, startPoint y: 120, endPoint x: 443, endPoint y: 36, distance: 93.9
click at [443, 36] on div "#FFFFFF hex" at bounding box center [705, 348] width 1410 height 697
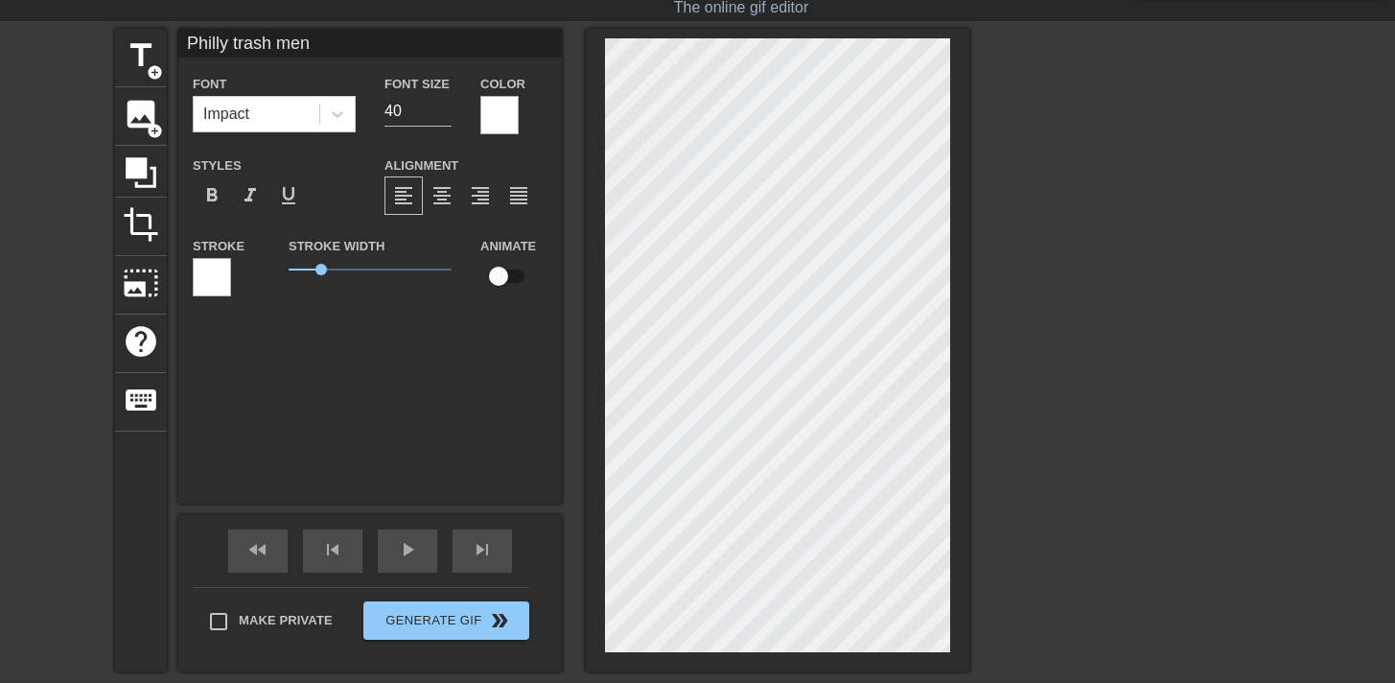
click at [211, 268] on div at bounding box center [212, 277] width 38 height 38
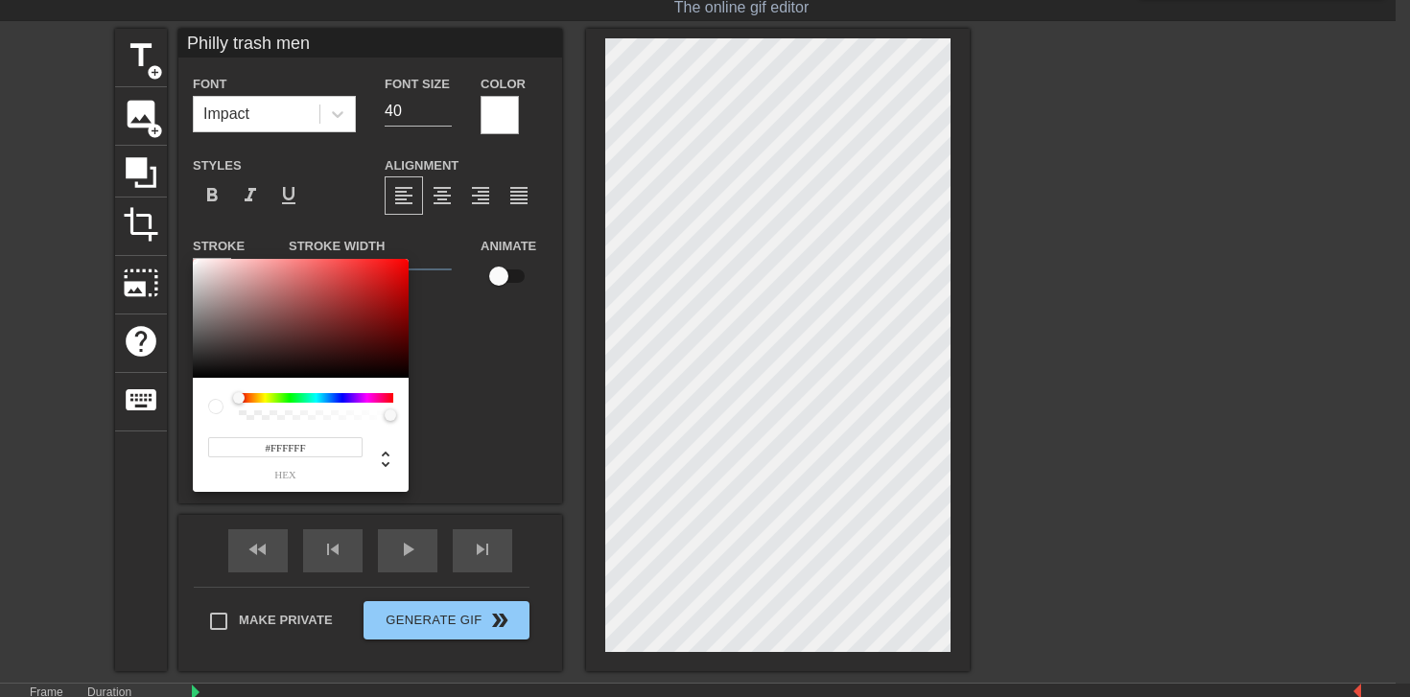
type input "255"
type input "0"
drag, startPoint x: 306, startPoint y: 410, endPoint x: 221, endPoint y: 413, distance: 85.4
click at [221, 413] on div at bounding box center [300, 406] width 185 height 27
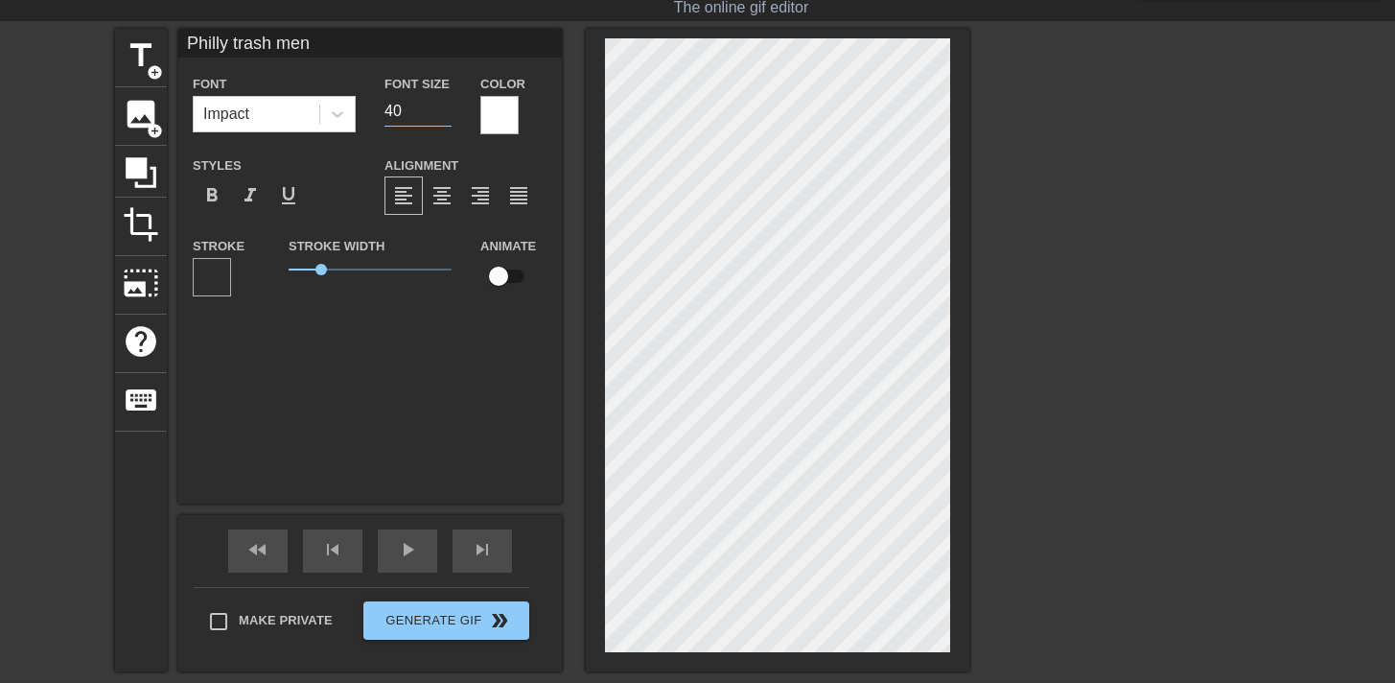
click at [385, 110] on input "40" at bounding box center [418, 111] width 67 height 31
type input "28"
click at [1137, 149] on div at bounding box center [1137, 316] width 288 height 575
click at [1144, 244] on div at bounding box center [1137, 316] width 288 height 575
click at [1184, 383] on div at bounding box center [1137, 316] width 288 height 575
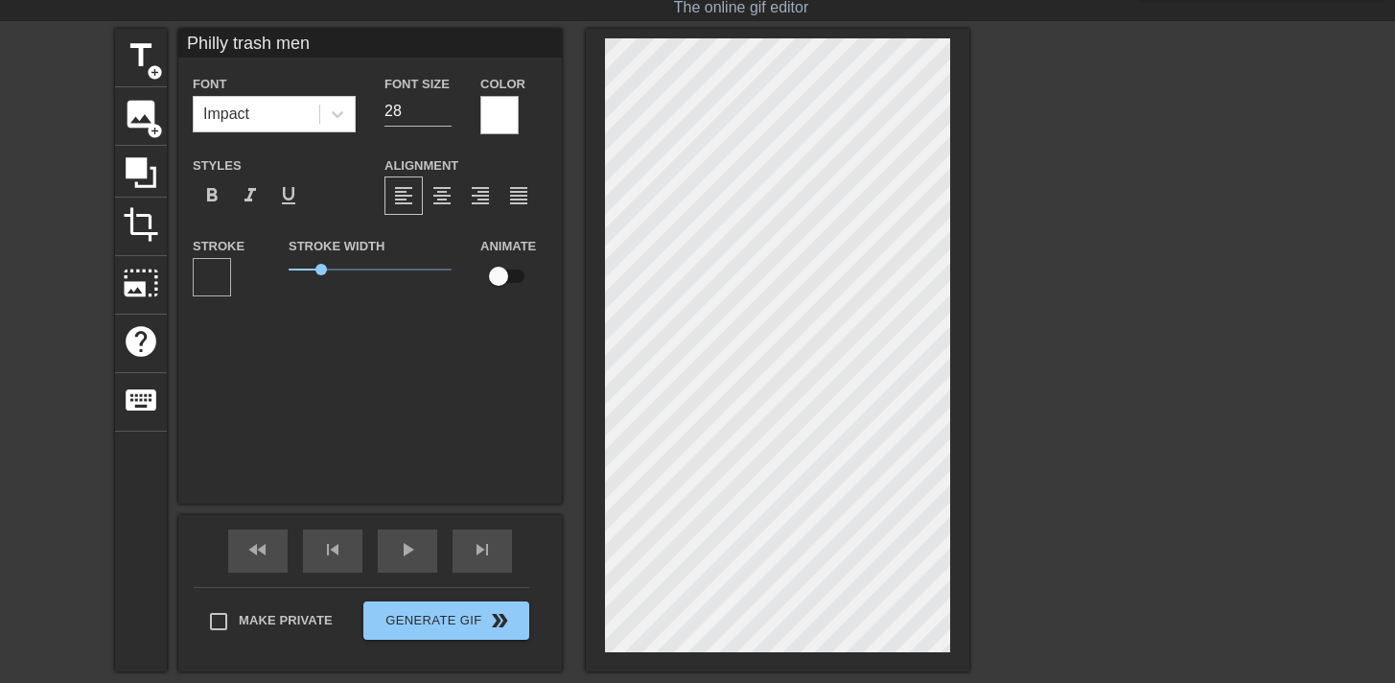
click at [512, 276] on input "checkbox" at bounding box center [498, 276] width 109 height 36
checkbox input "true"
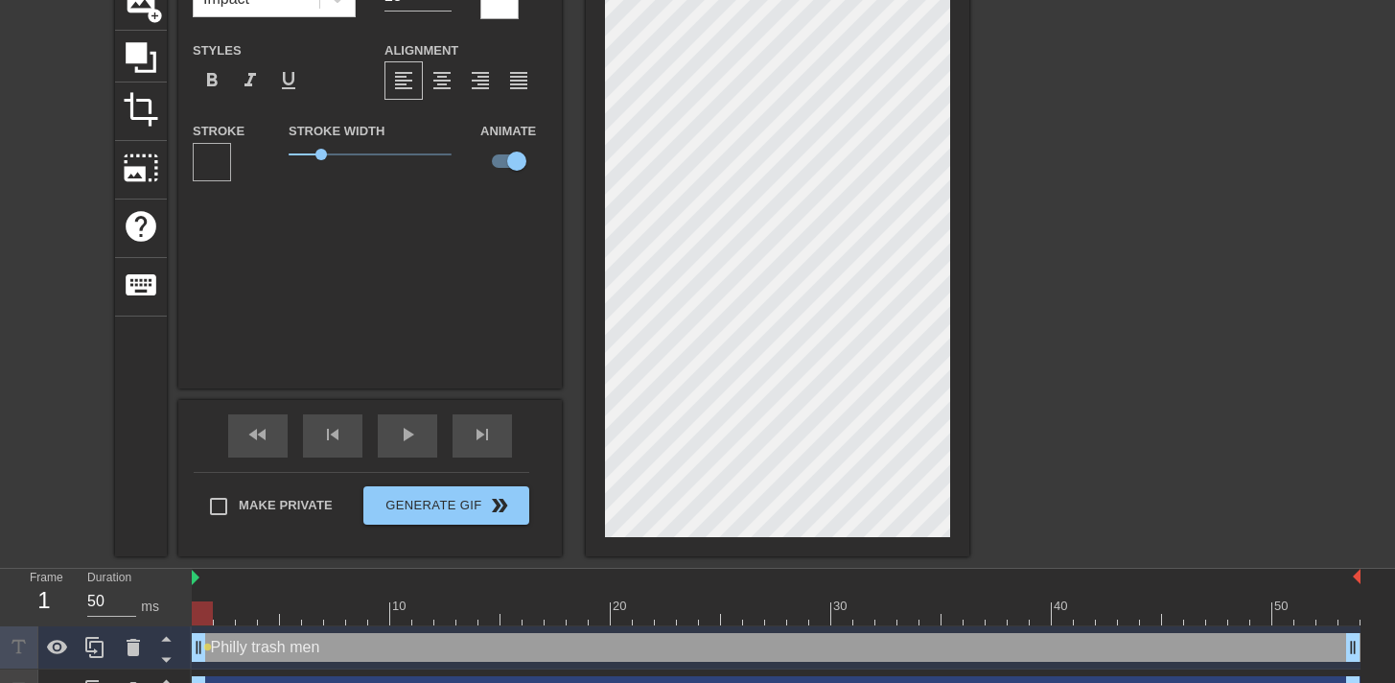
scroll to position [195, 0]
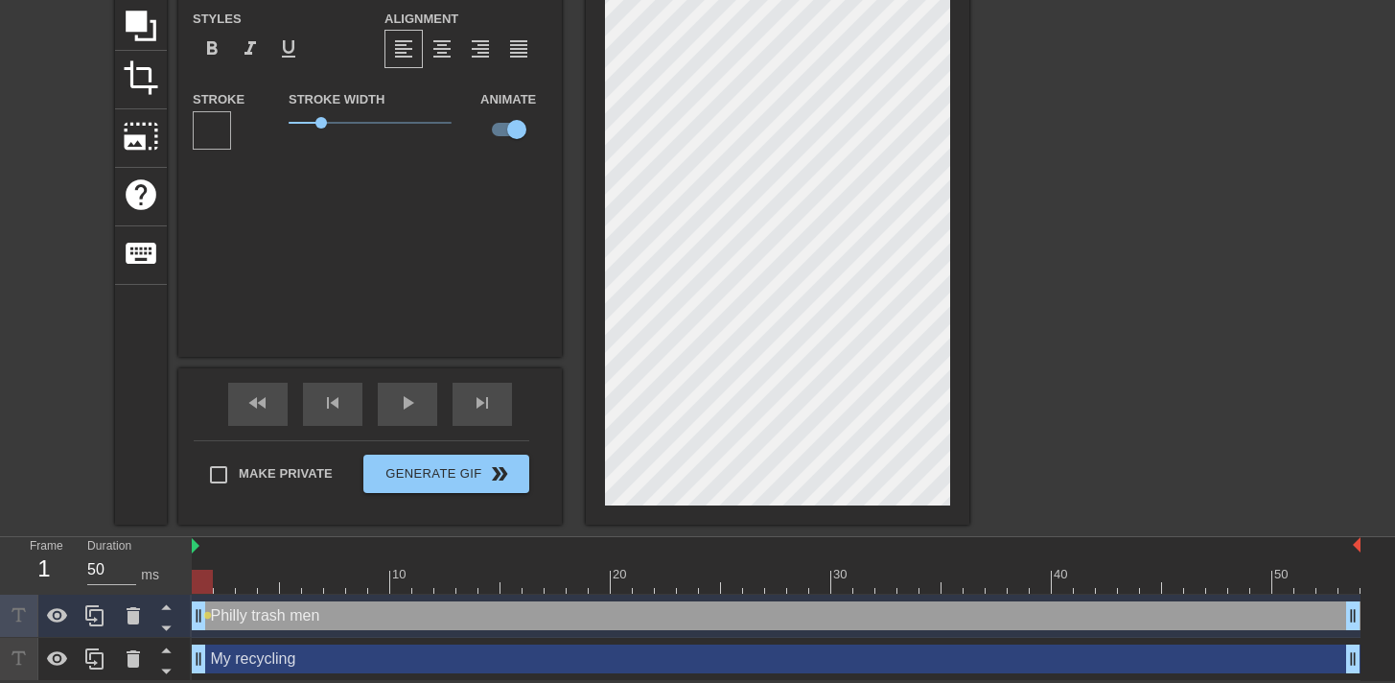
type input "My recycling"
type input "32"
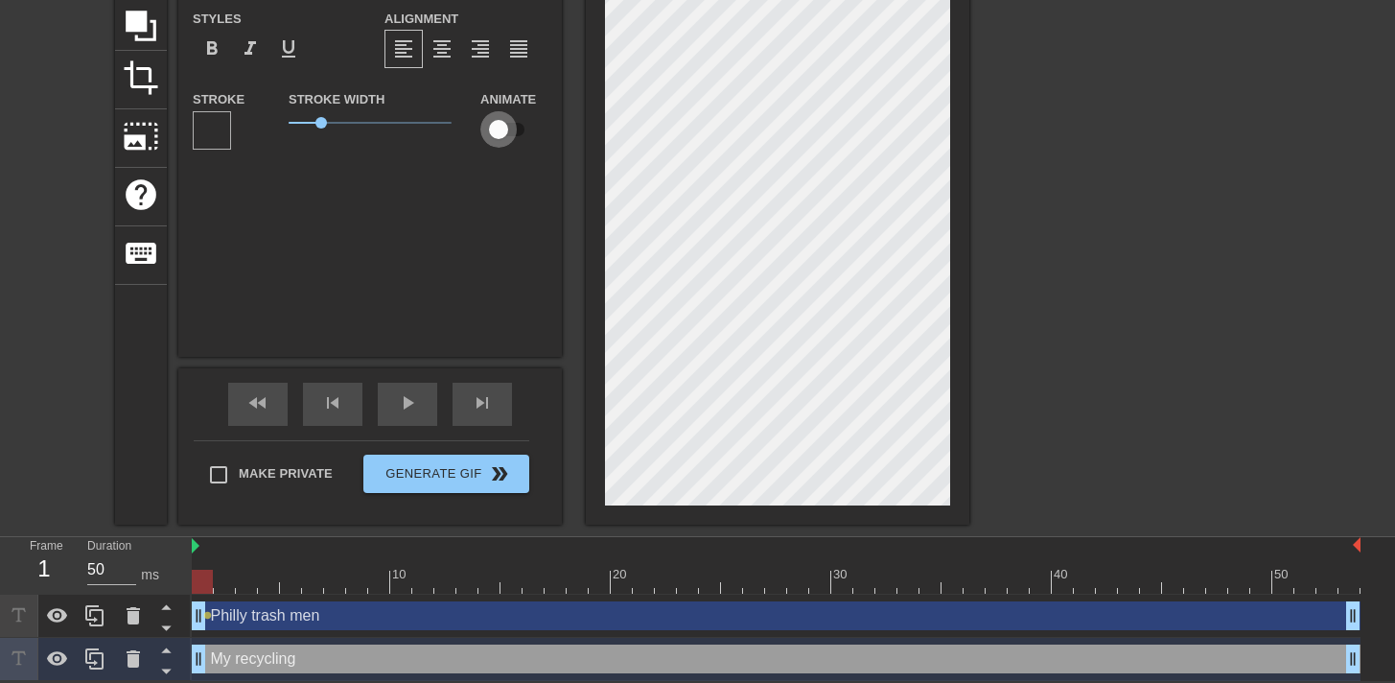
click at [512, 129] on input "checkbox" at bounding box center [498, 129] width 109 height 36
checkbox input "true"
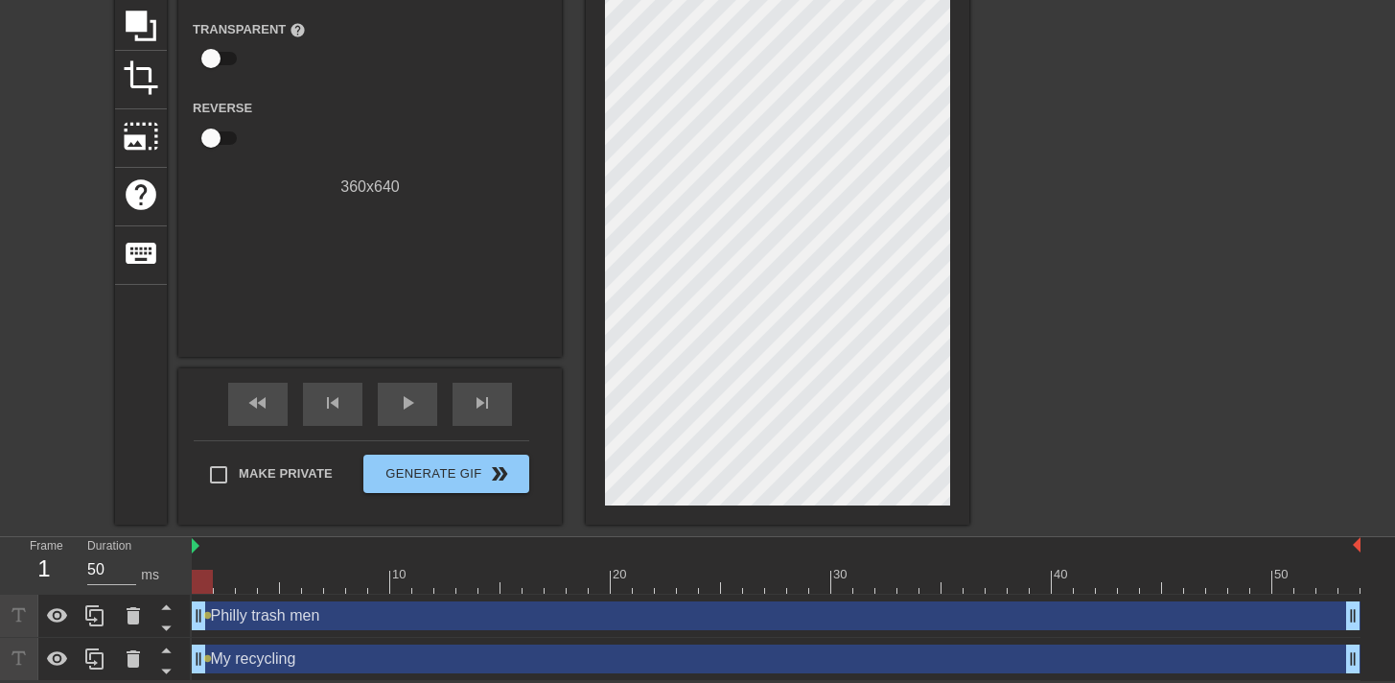
click at [1137, 360] on div at bounding box center [1137, 169] width 288 height 575
click at [534, 616] on div "Philly trash men drag_handle drag_handle" at bounding box center [776, 615] width 1169 height 29
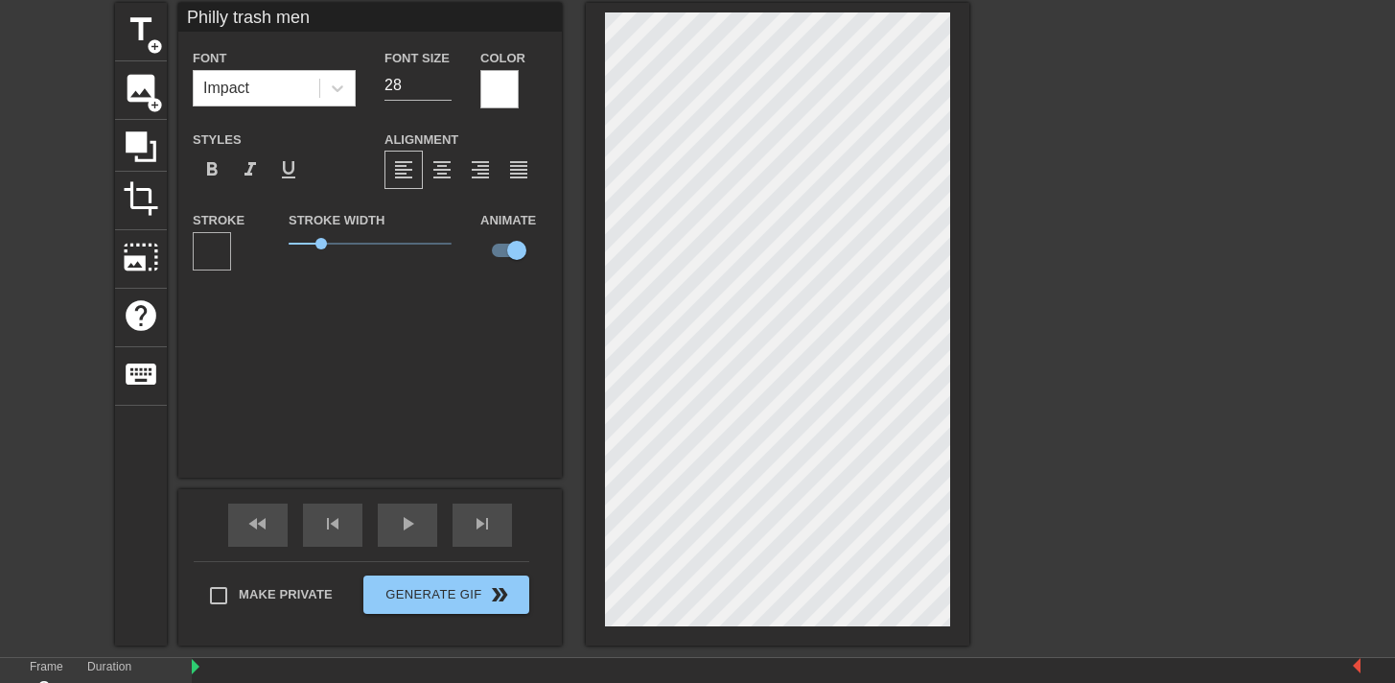
scroll to position [0, 0]
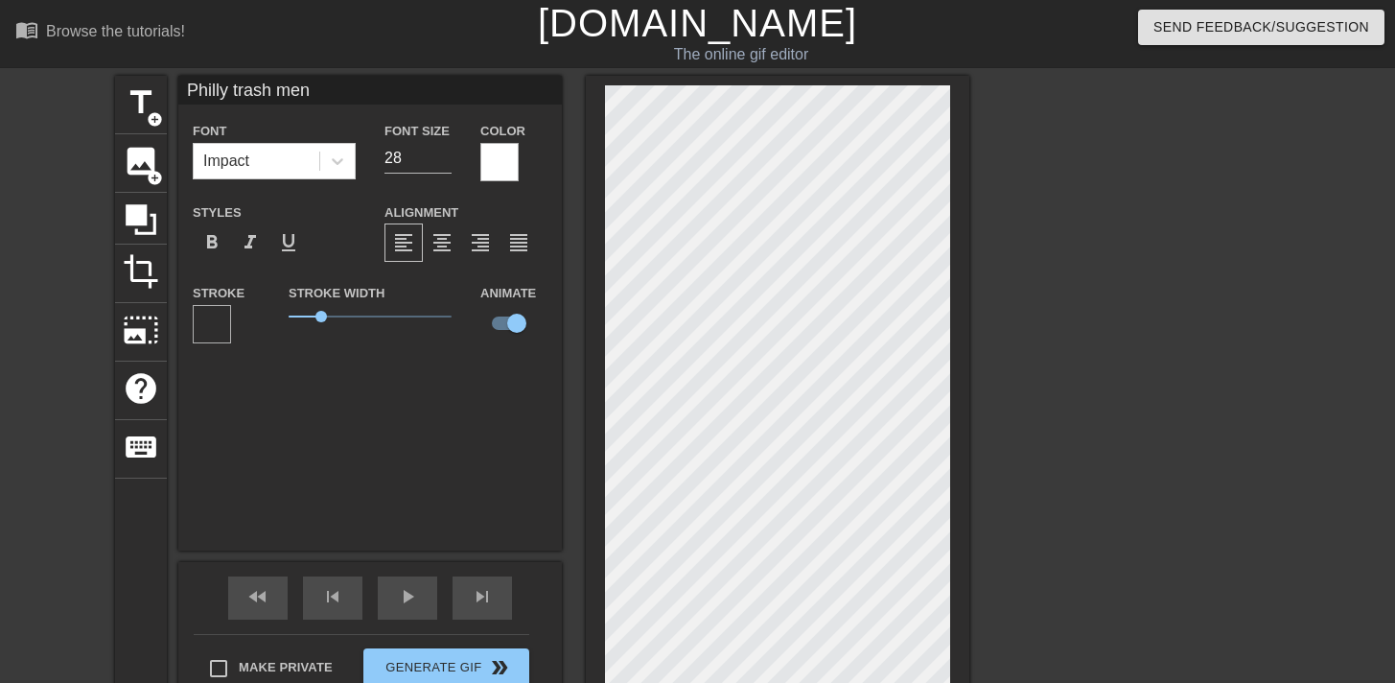
type input "Philly trashd men"
type textarea "Philly trashd men"
type input "Philly trash men"
type textarea "Philly trash men"
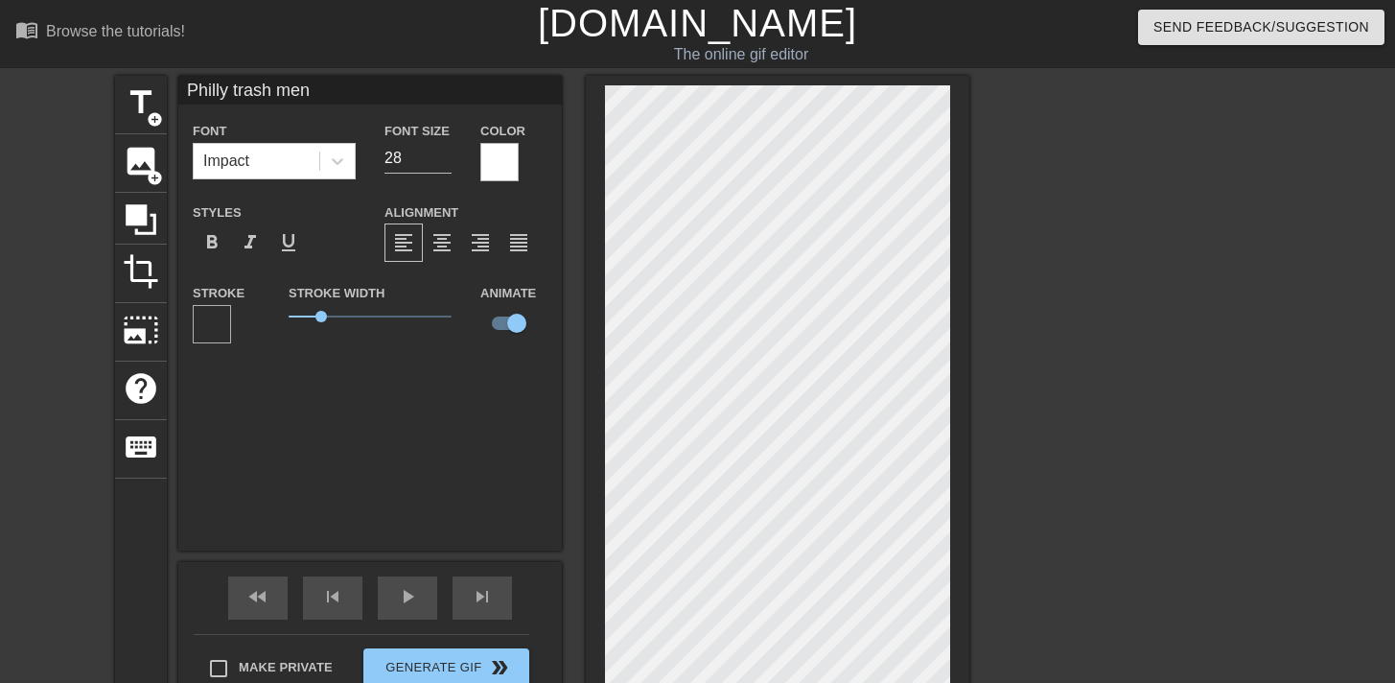
click at [1122, 226] on div at bounding box center [1137, 363] width 288 height 575
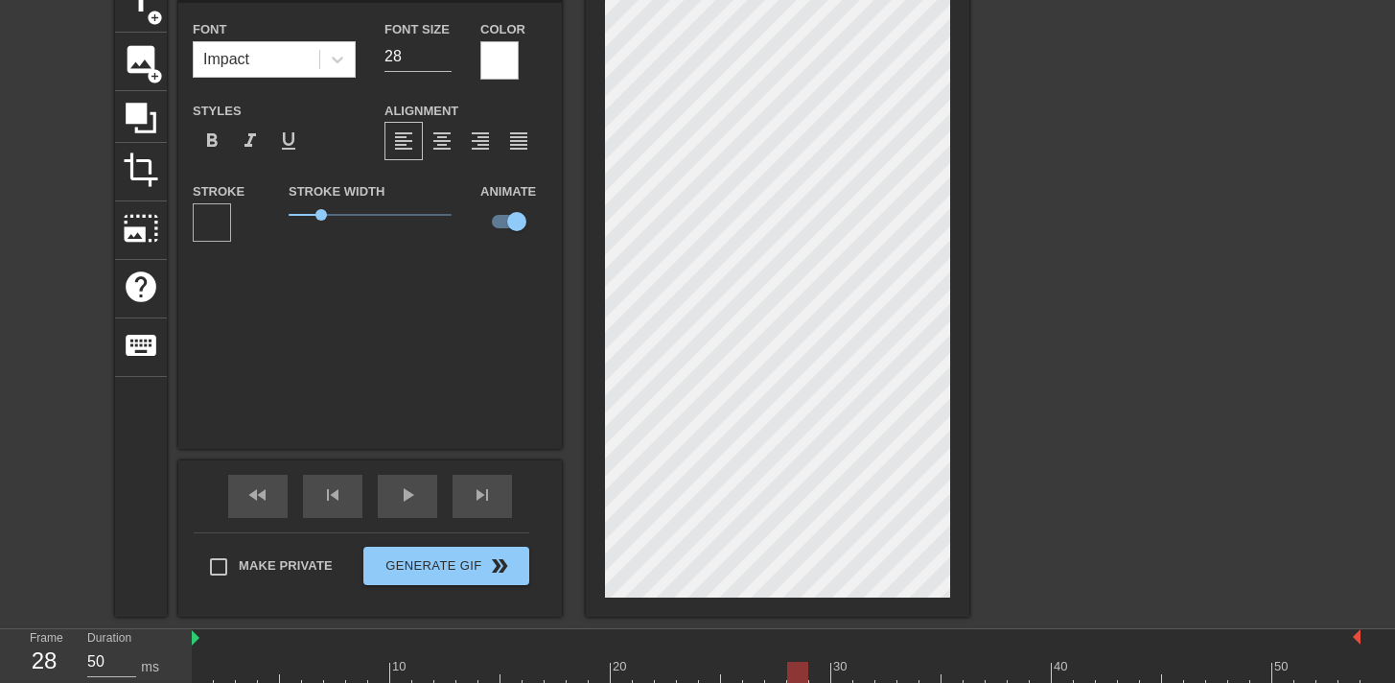
scroll to position [195, 0]
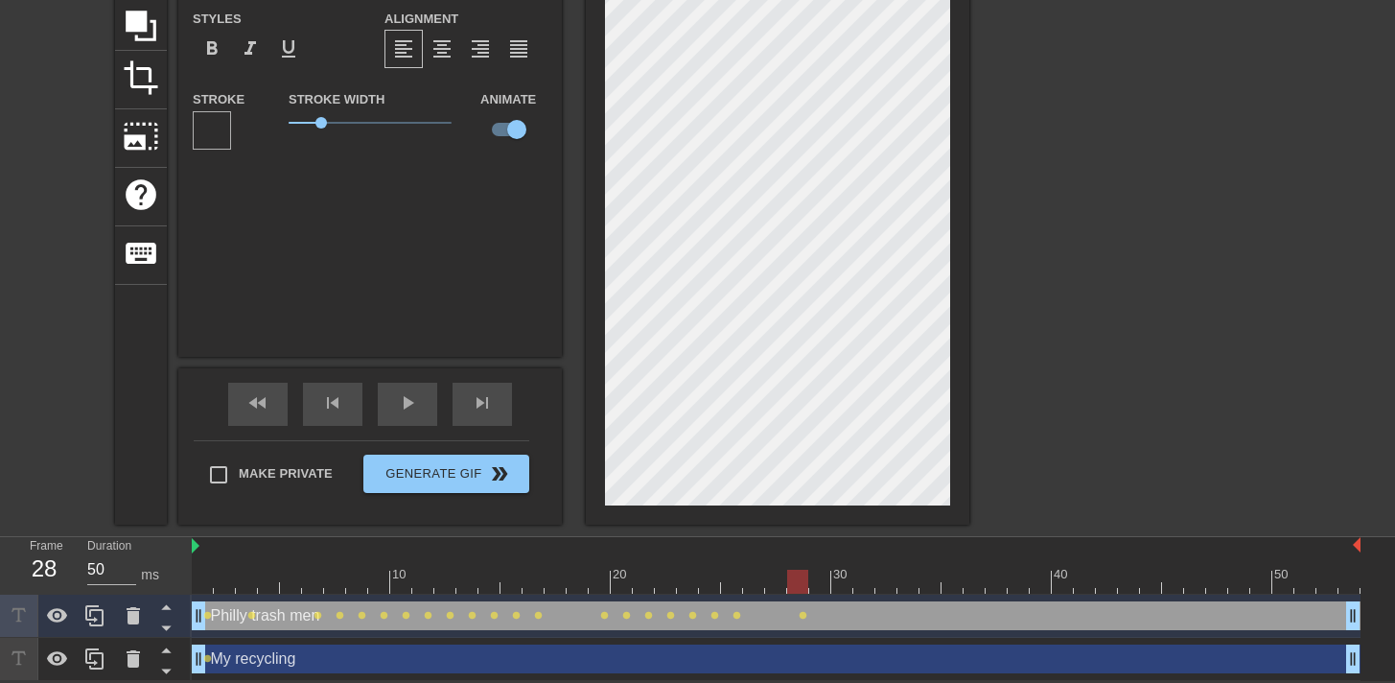
click at [1006, 614] on div "Philly trash men drag_handle drag_handle" at bounding box center [776, 615] width 1169 height 29
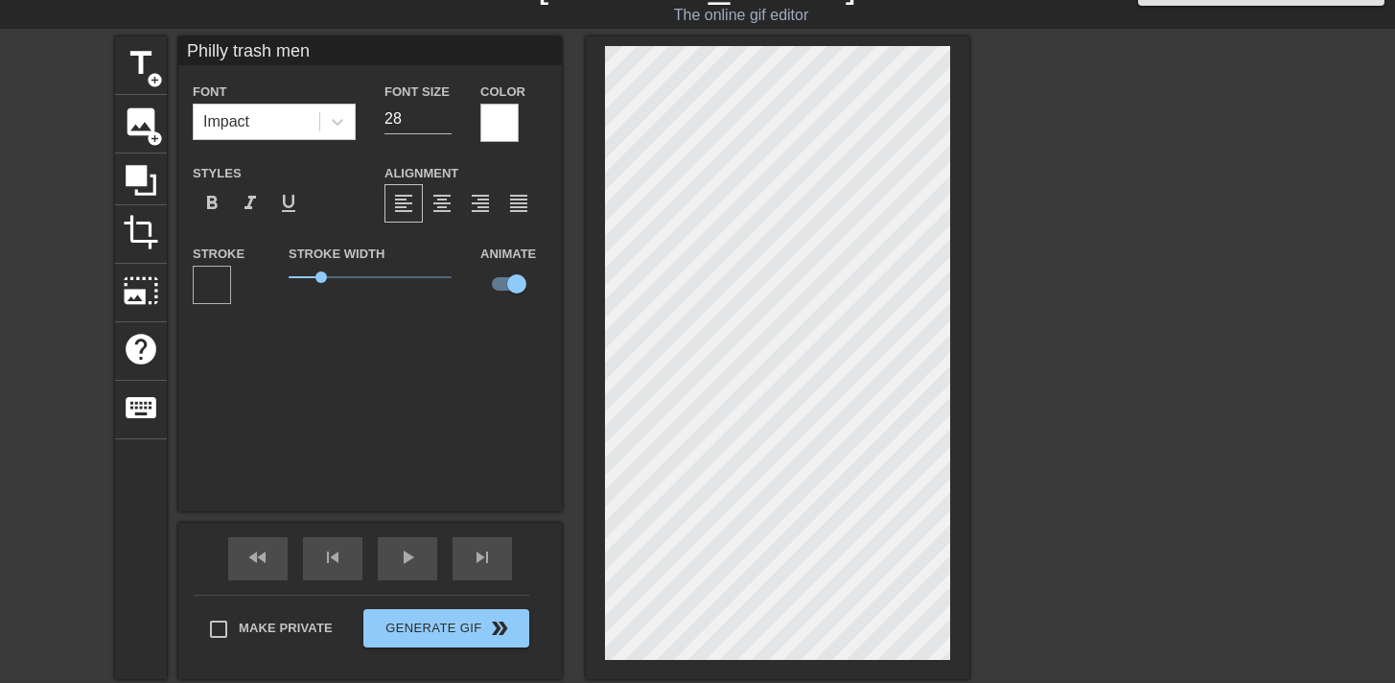
scroll to position [0, 0]
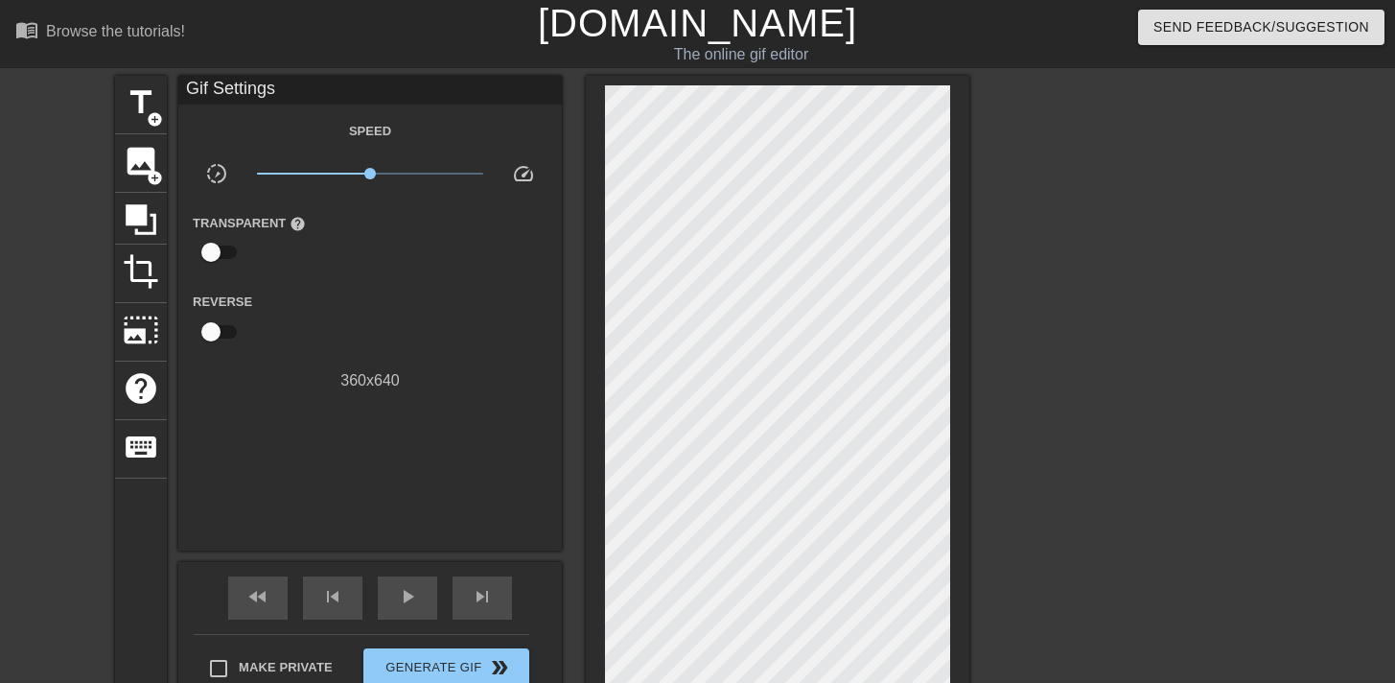
click at [1117, 304] on div at bounding box center [1137, 363] width 288 height 575
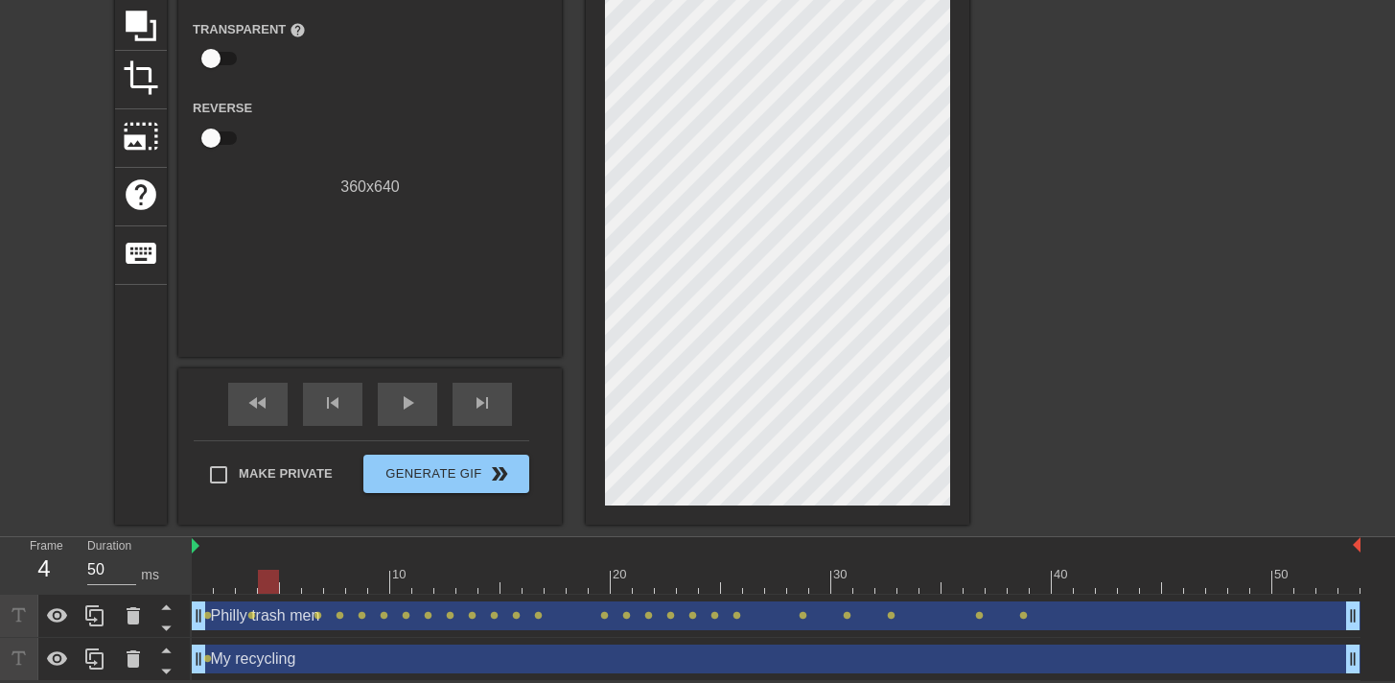
click at [694, 662] on div "My recycling drag_handle drag_handle" at bounding box center [776, 659] width 1169 height 29
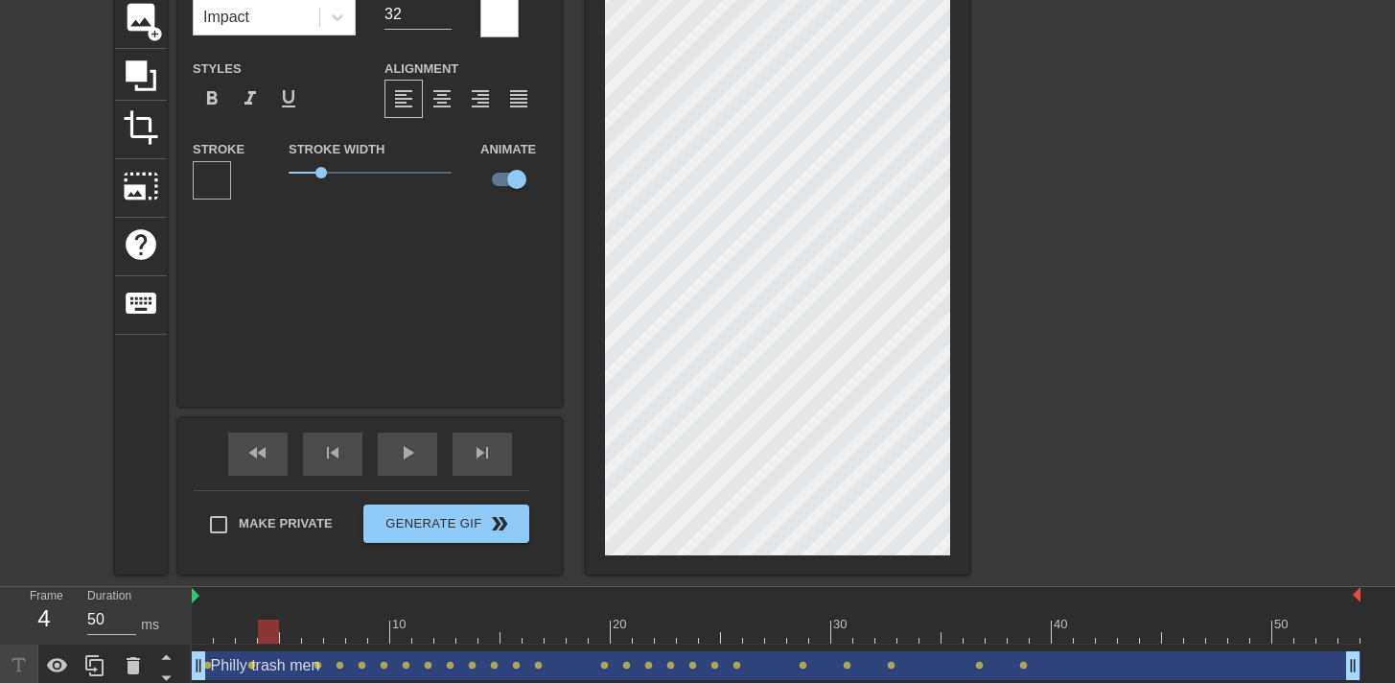
scroll to position [145, 0]
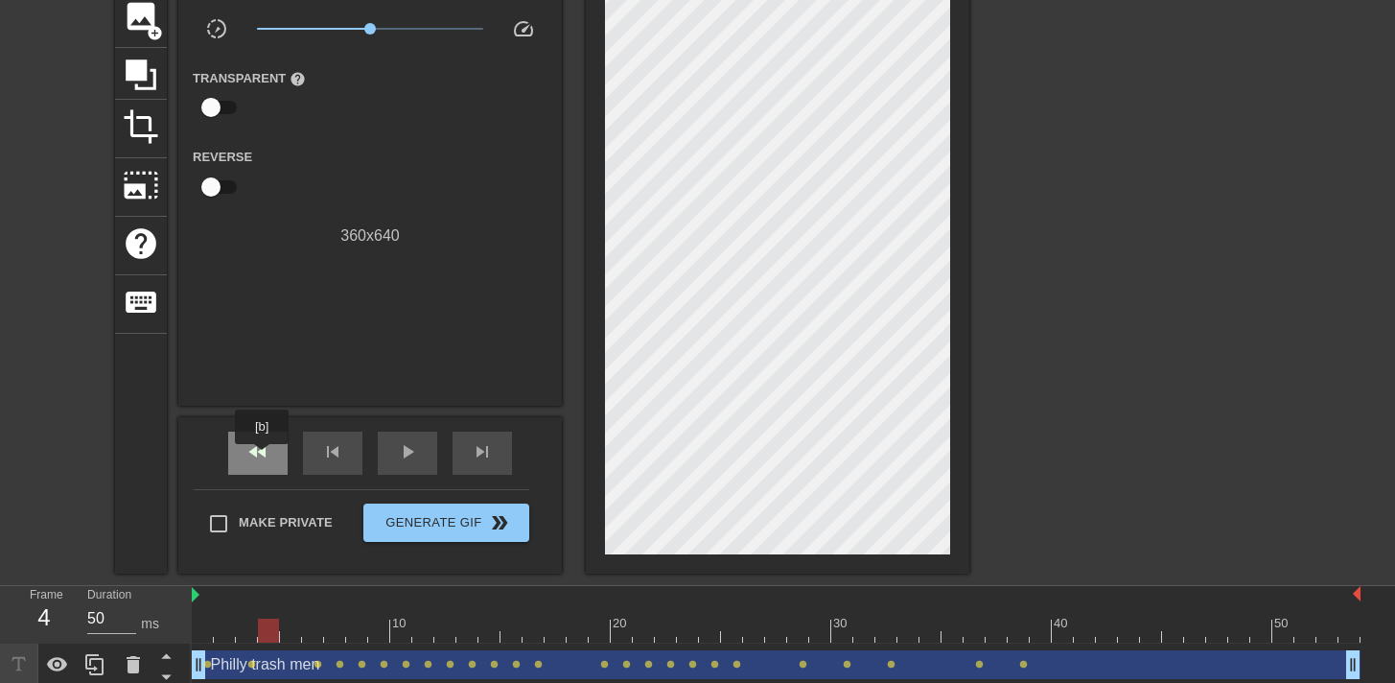
click at [264, 457] on span "fast_rewind" at bounding box center [257, 451] width 23 height 23
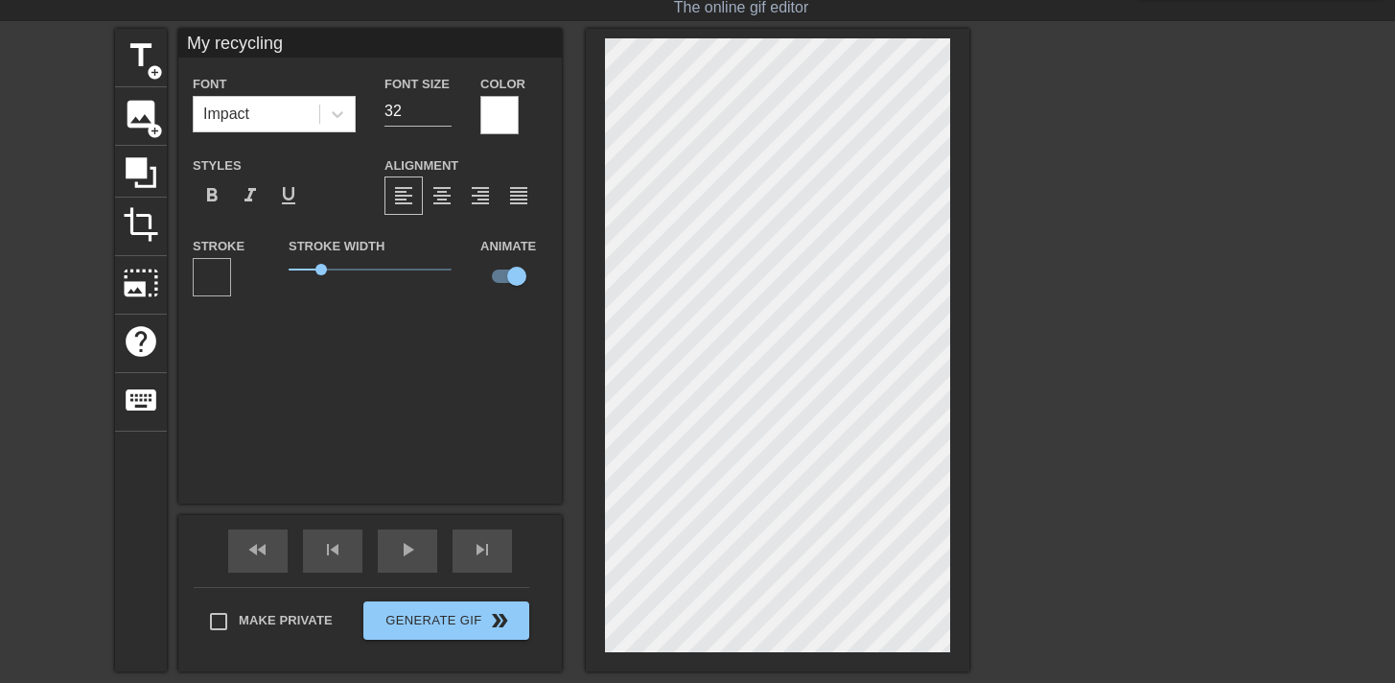
scroll to position [195, 0]
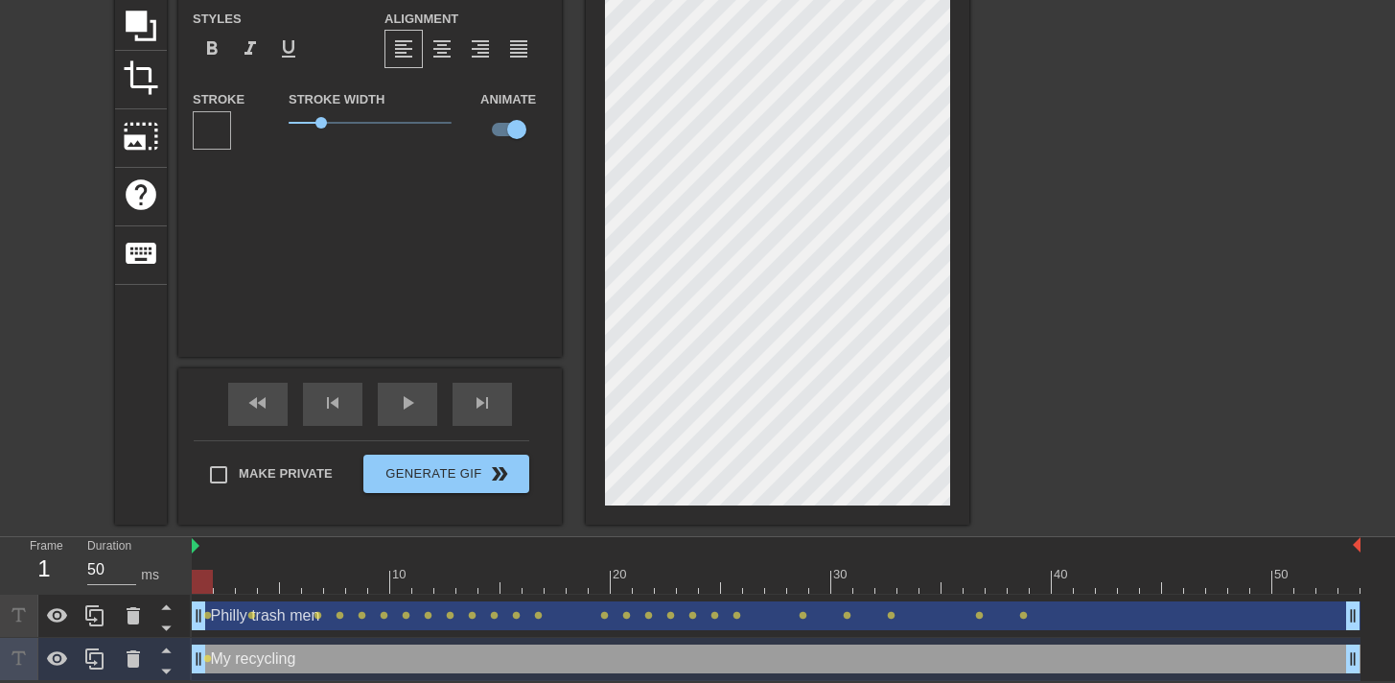
click at [401, 656] on div "My recycling drag_handle drag_handle" at bounding box center [776, 659] width 1169 height 29
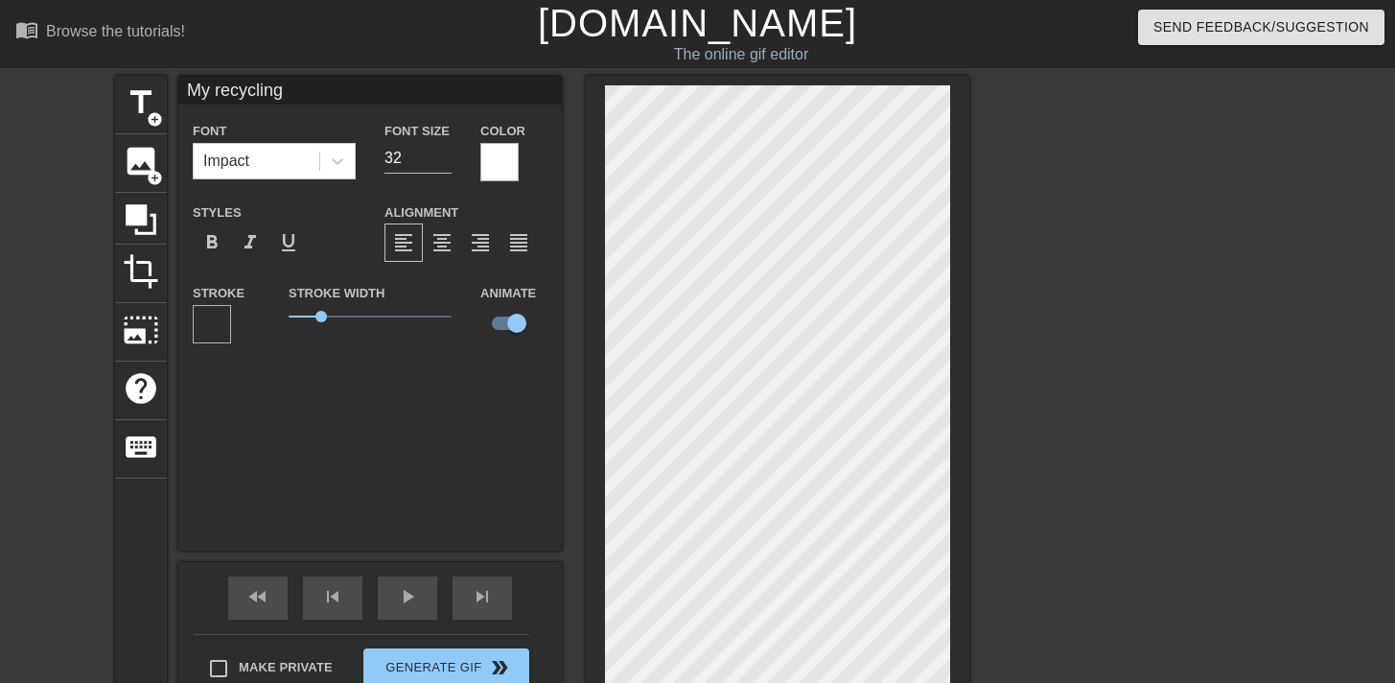
click at [1260, 409] on div at bounding box center [1137, 363] width 288 height 575
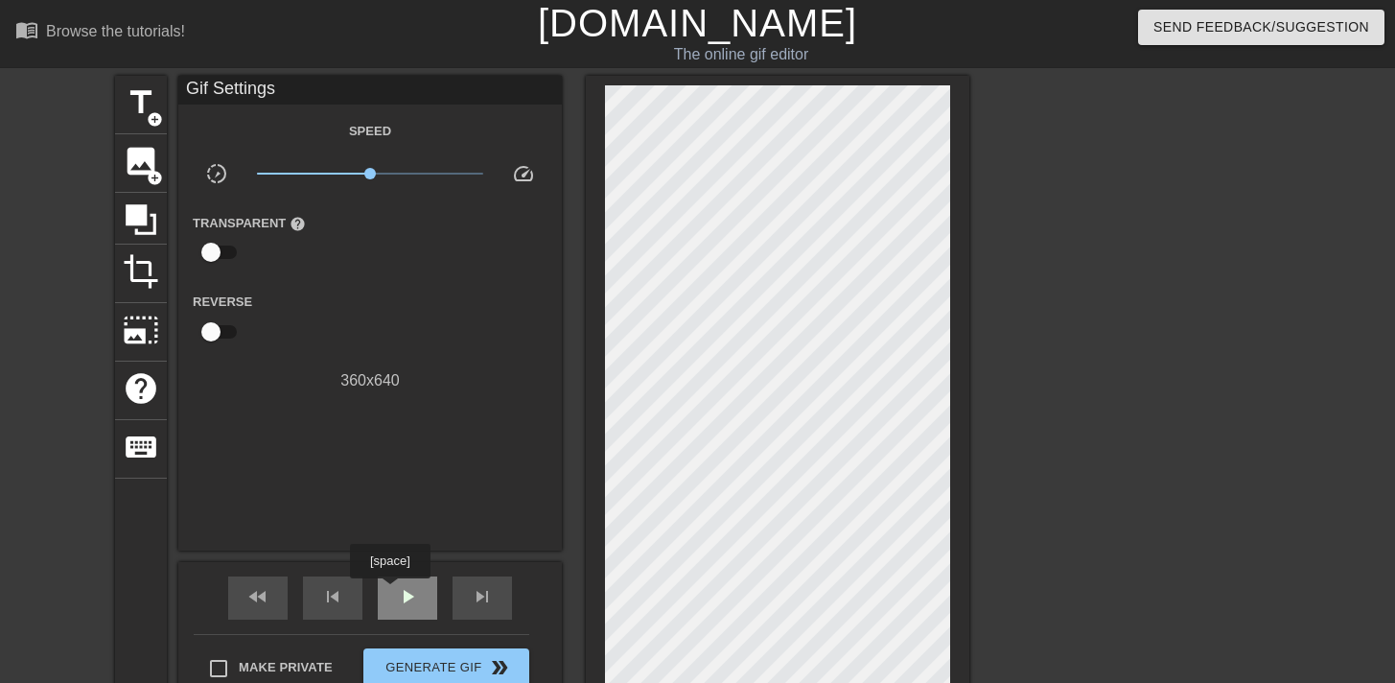
click at [392, 592] on div "play_arrow" at bounding box center [407, 597] width 59 height 43
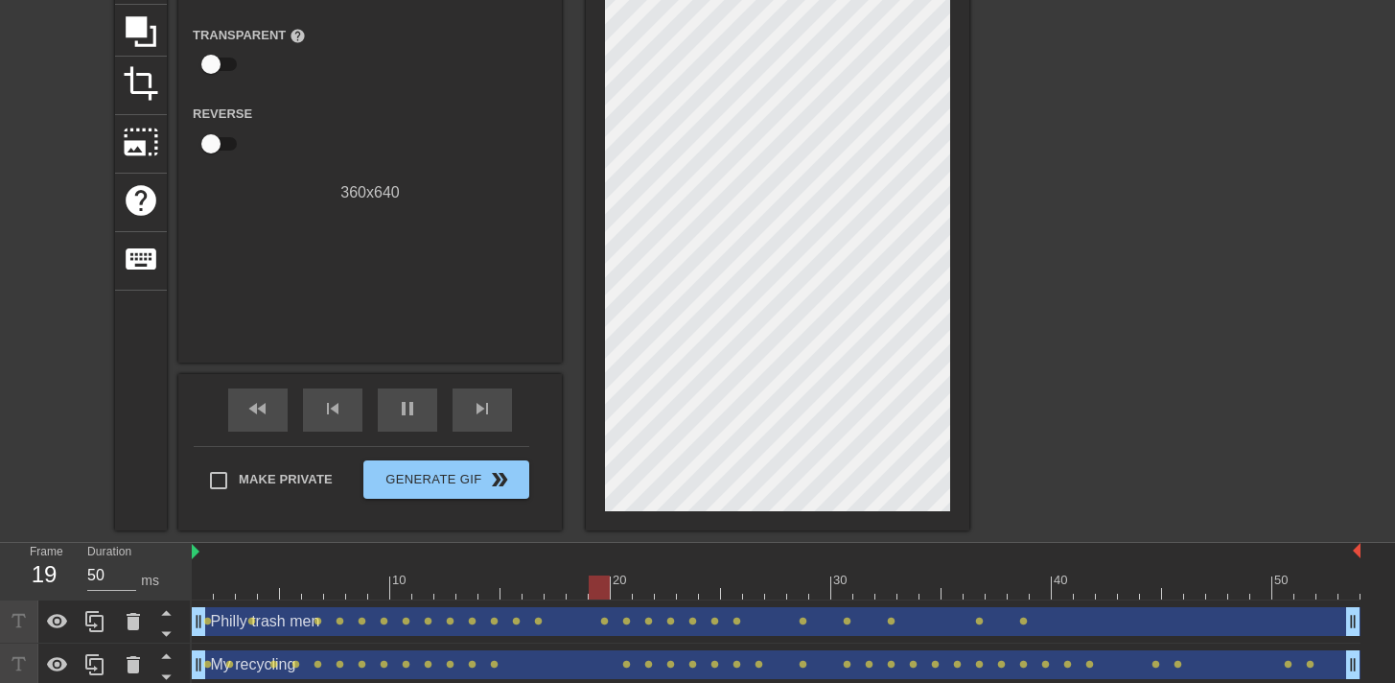
scroll to position [195, 0]
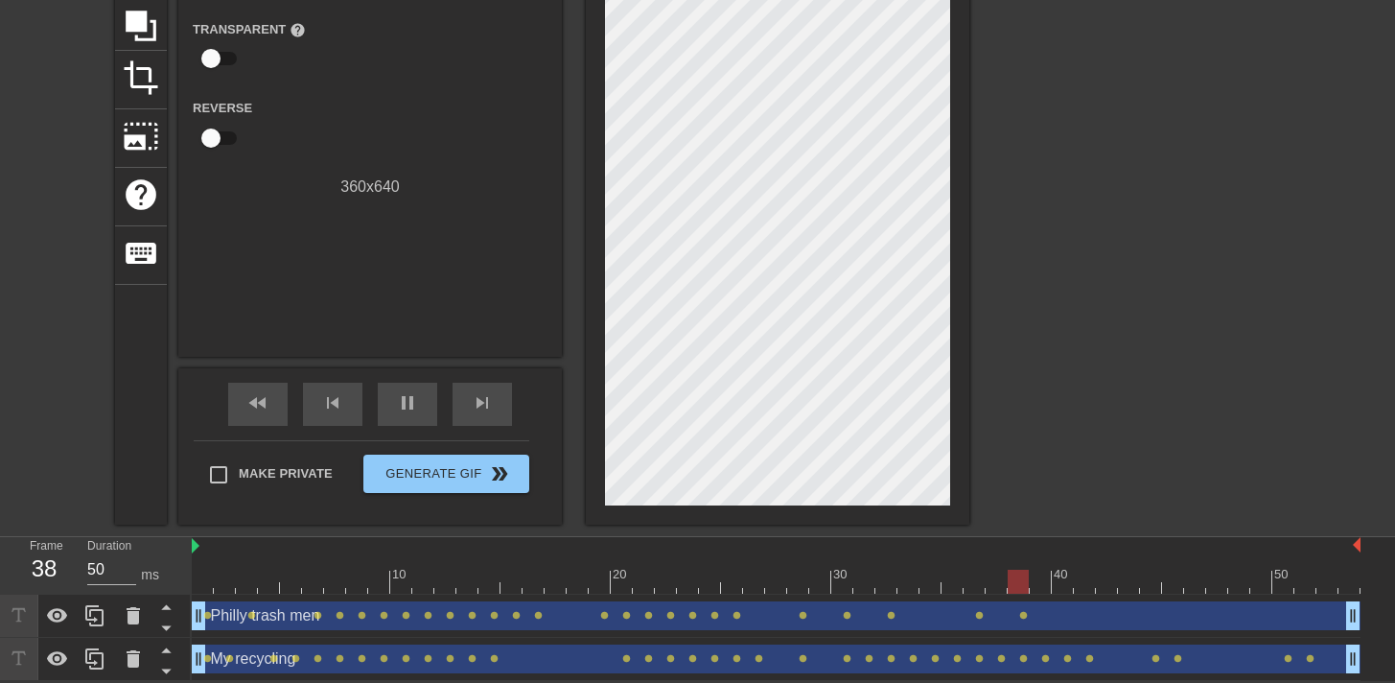
click at [1128, 382] on div at bounding box center [1137, 169] width 288 height 575
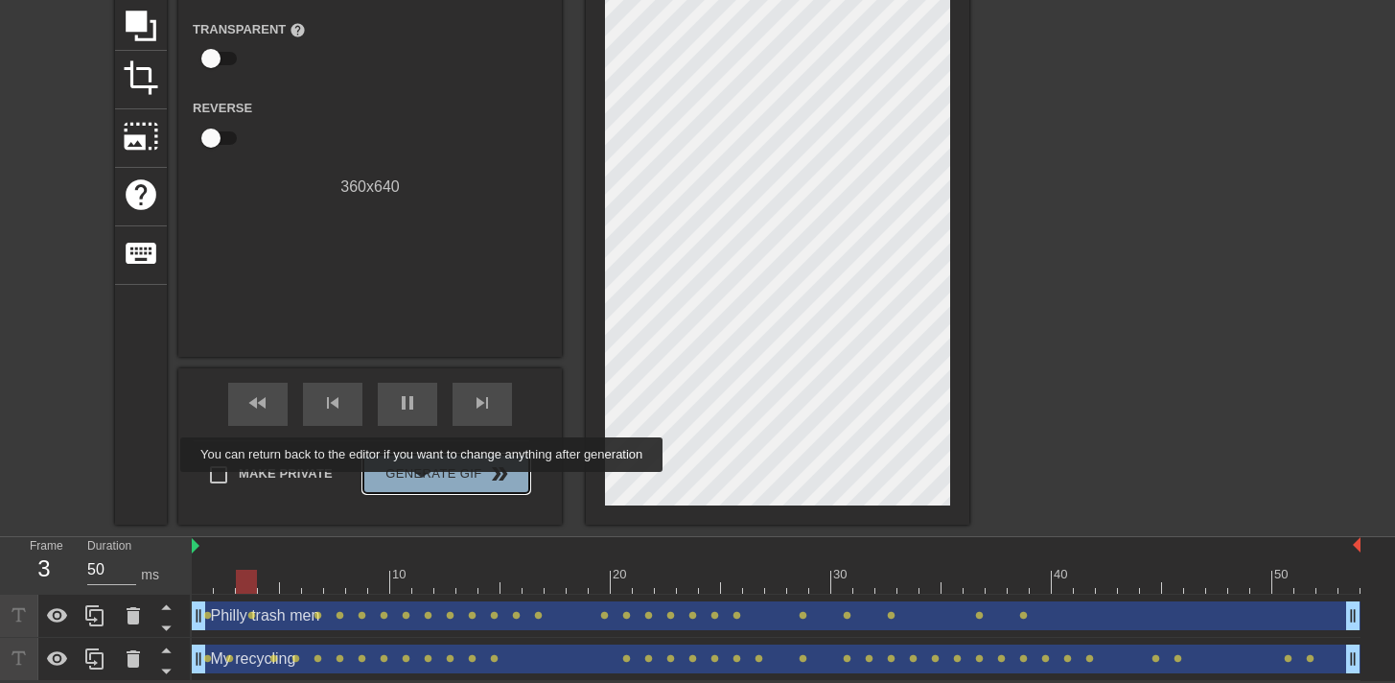
click at [434, 485] on button "Generate Gif double_arrow" at bounding box center [446, 474] width 166 height 38
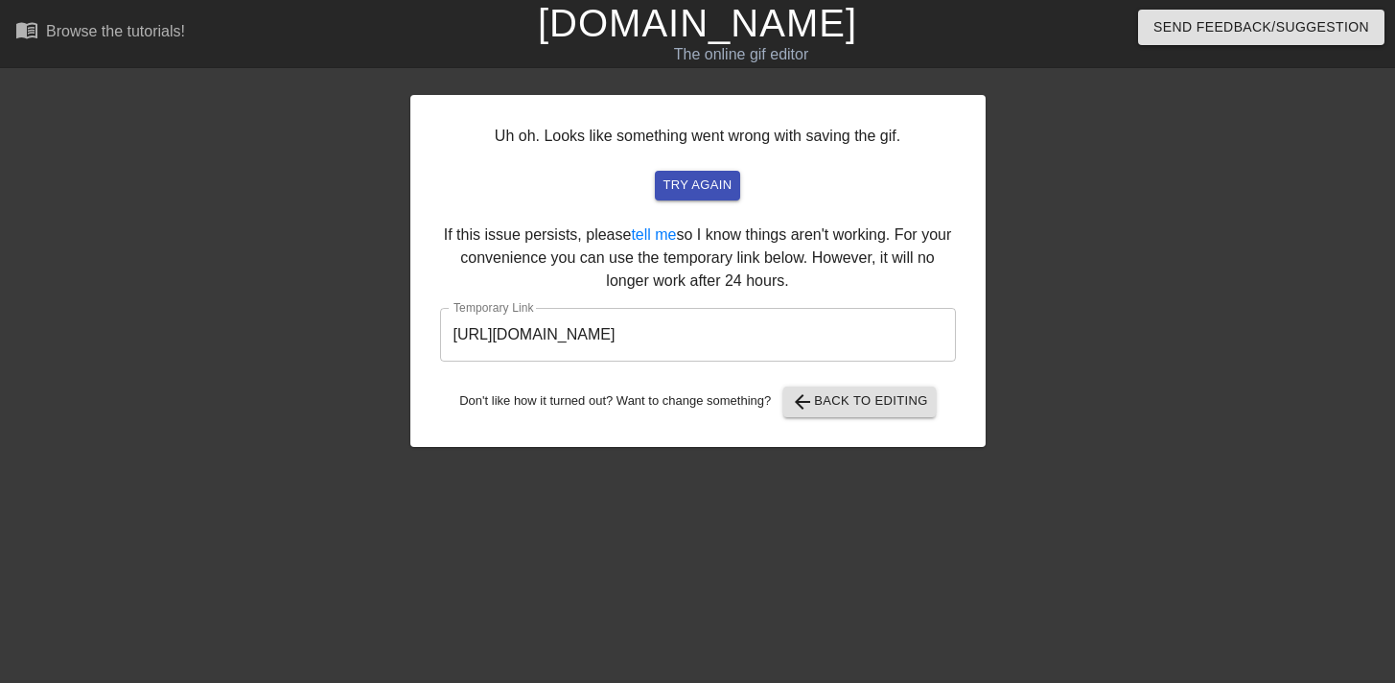
scroll to position [0, 0]
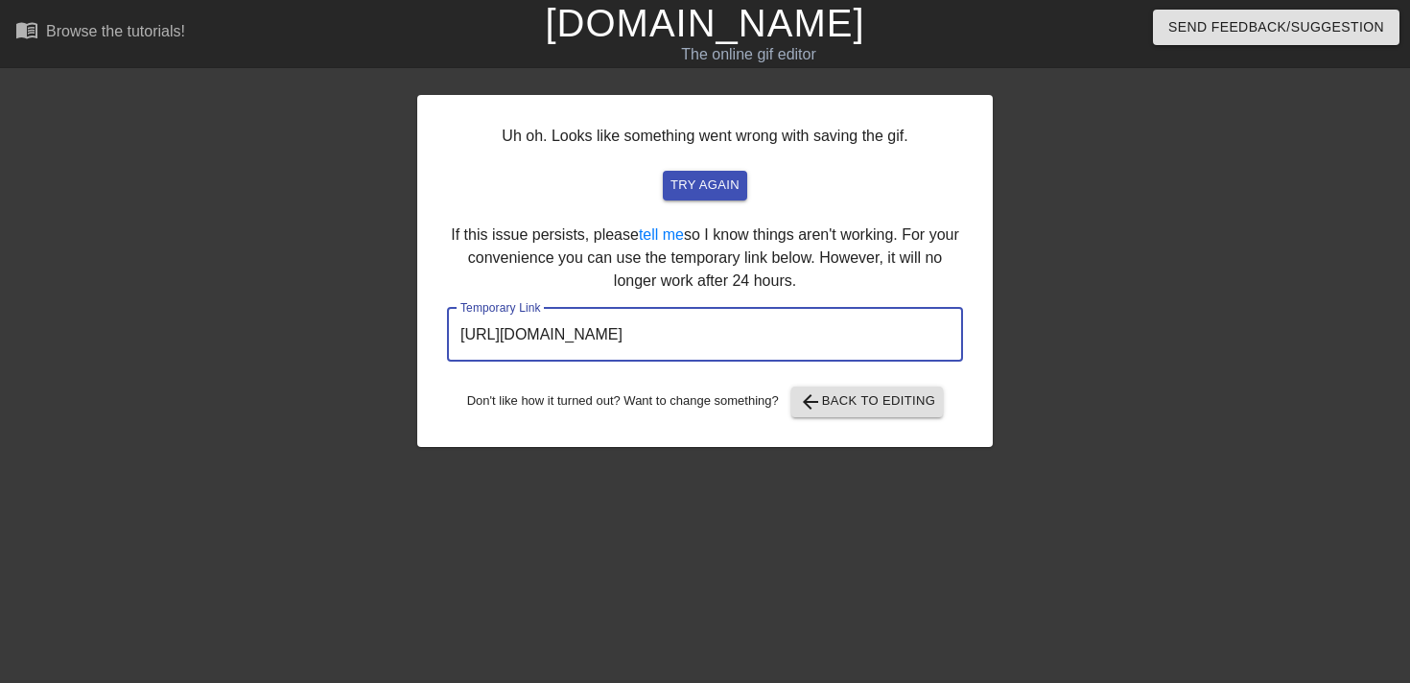
click at [821, 345] on input "[URL][DOMAIN_NAME]" at bounding box center [705, 335] width 516 height 54
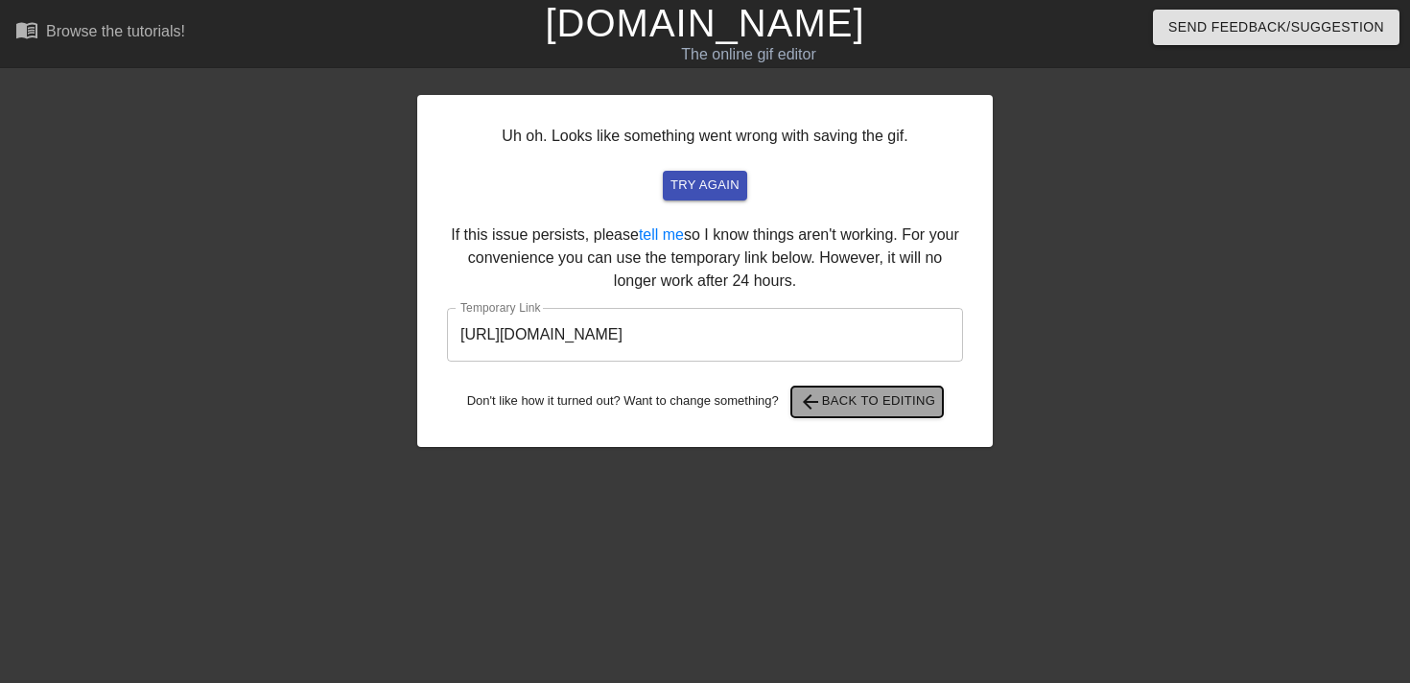
click at [890, 412] on span "arrow_back Back to Editing" at bounding box center [867, 401] width 137 height 23
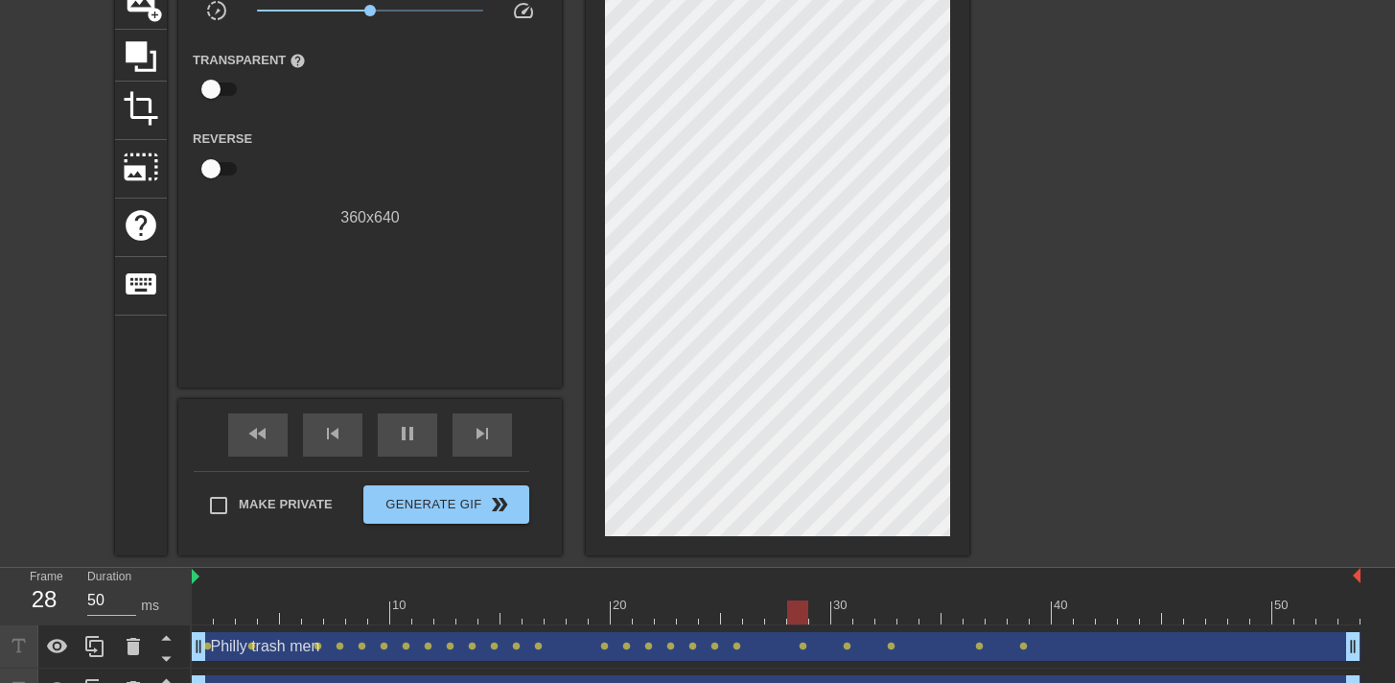
scroll to position [195, 0]
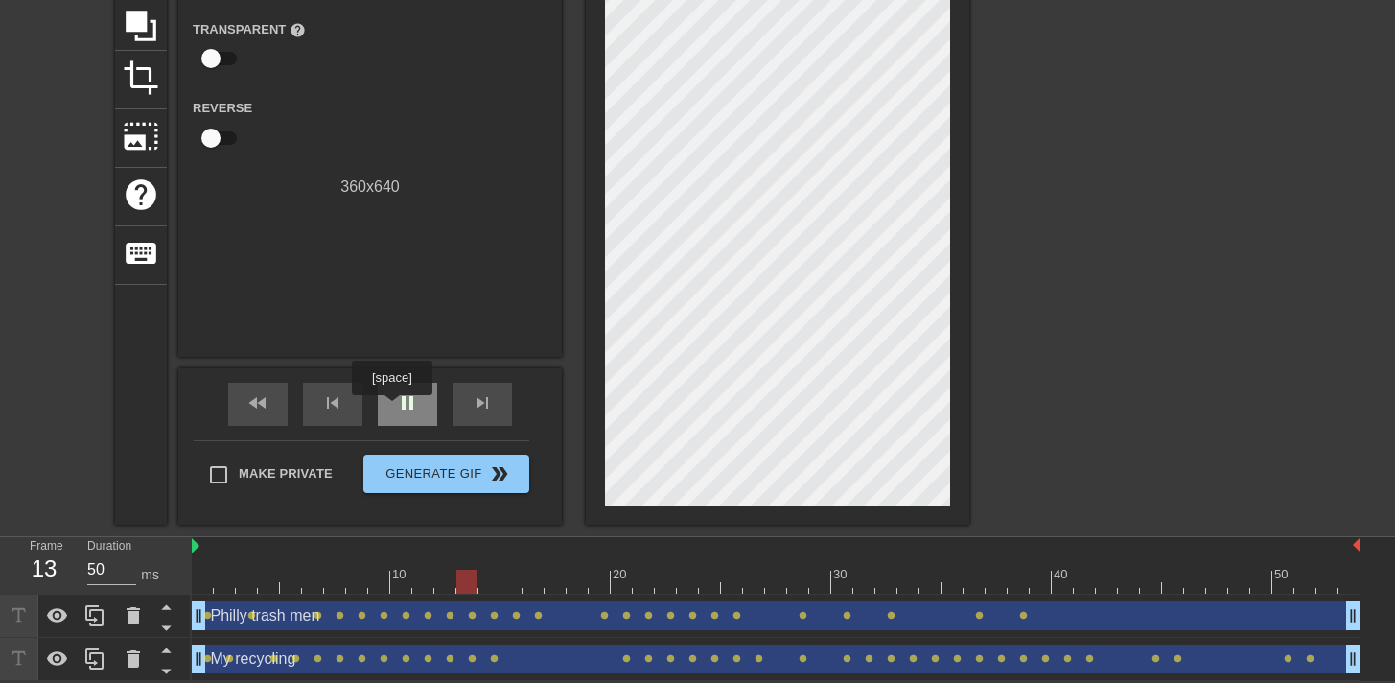
click at [394, 409] on div "pause" at bounding box center [407, 404] width 59 height 43
click at [283, 408] on div "fast_rewind" at bounding box center [257, 404] width 59 height 43
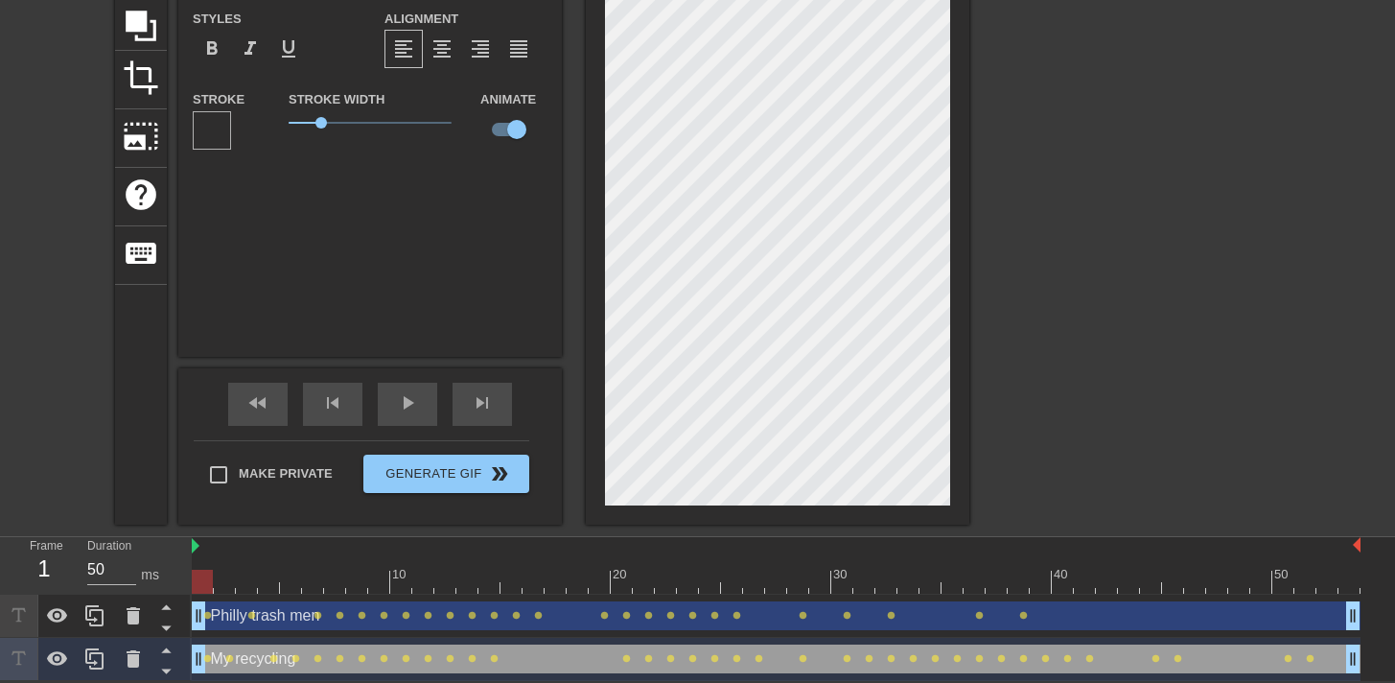
click at [1093, 209] on div at bounding box center [1137, 169] width 288 height 575
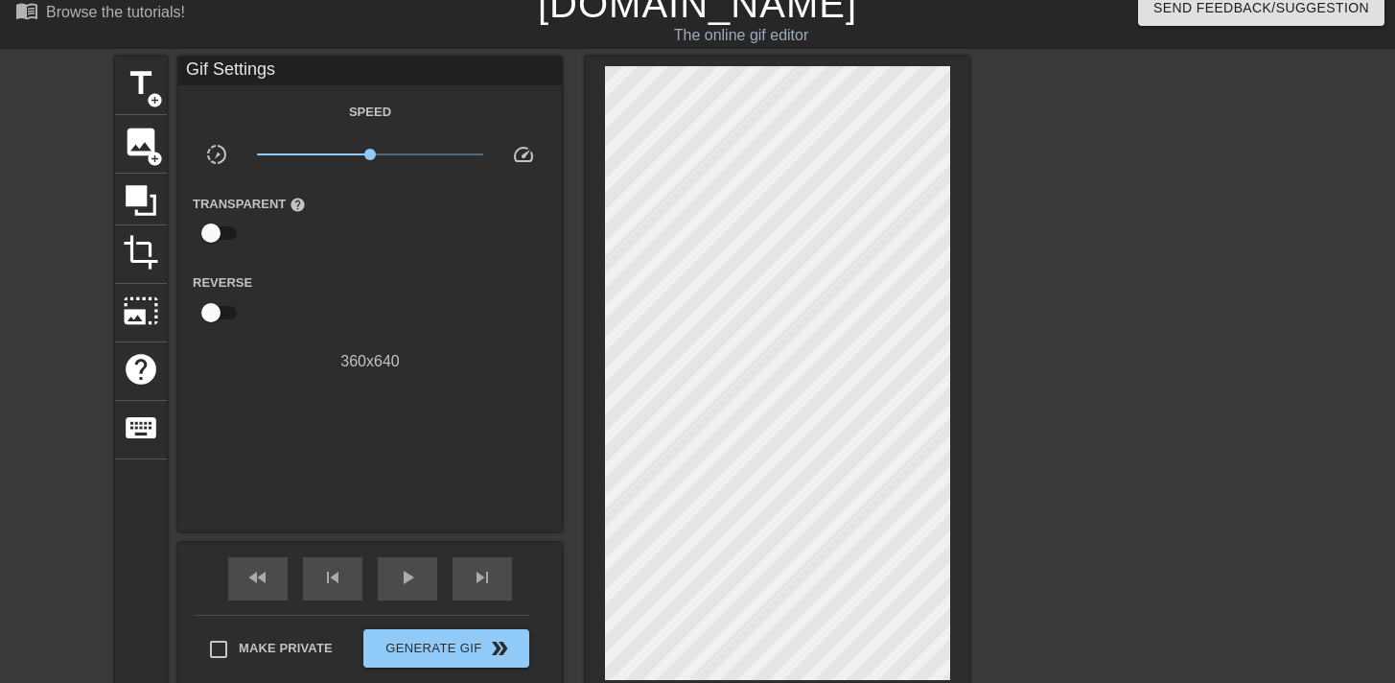
scroll to position [49, 0]
